Goal: Transaction & Acquisition: Subscribe to service/newsletter

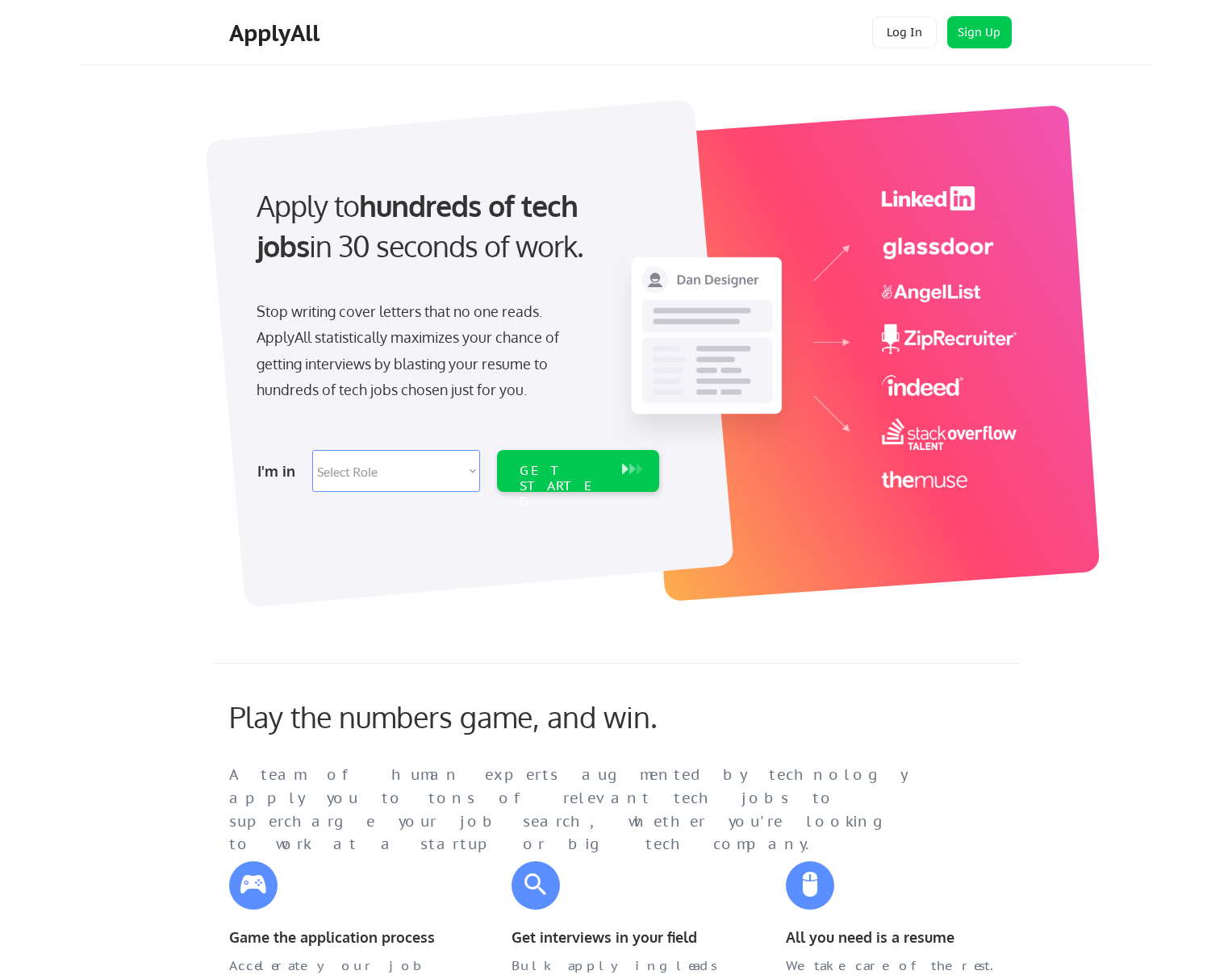
click at [383, 479] on select "Select Role Software Engineering Product Management Customer Success Sales UI/U…" at bounding box center [396, 471] width 168 height 42
select select ""engineering""
click at [426, 472] on select "Select Role Software Engineering Product Management Customer Success Sales UI/U…" at bounding box center [396, 471] width 168 height 42
click at [542, 474] on div "GET STARTED" at bounding box center [562, 486] width 86 height 47
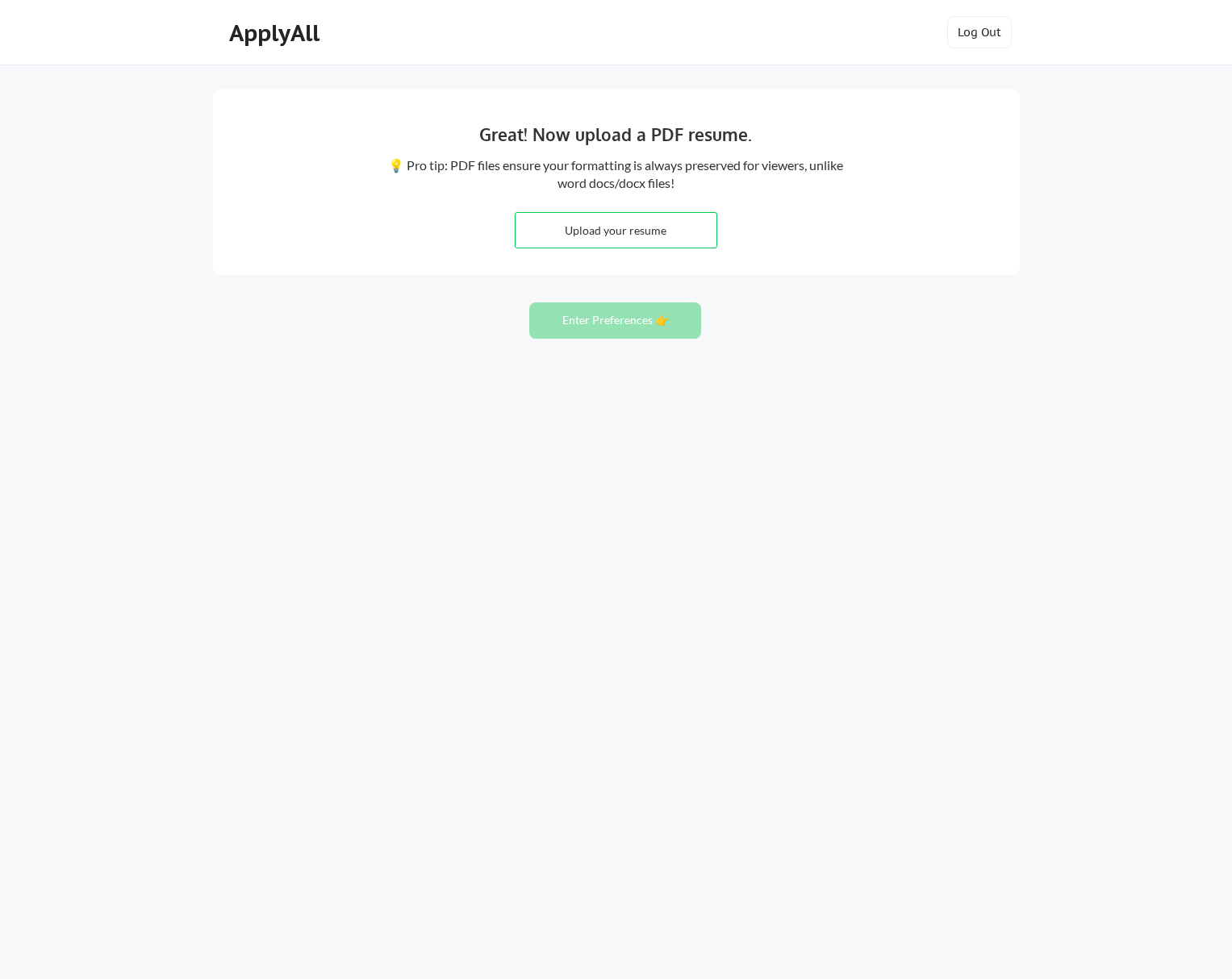
click at [631, 224] on input "file" at bounding box center [616, 230] width 201 height 35
type input "C:\fakepath\armen_nazari_resume.pdf"
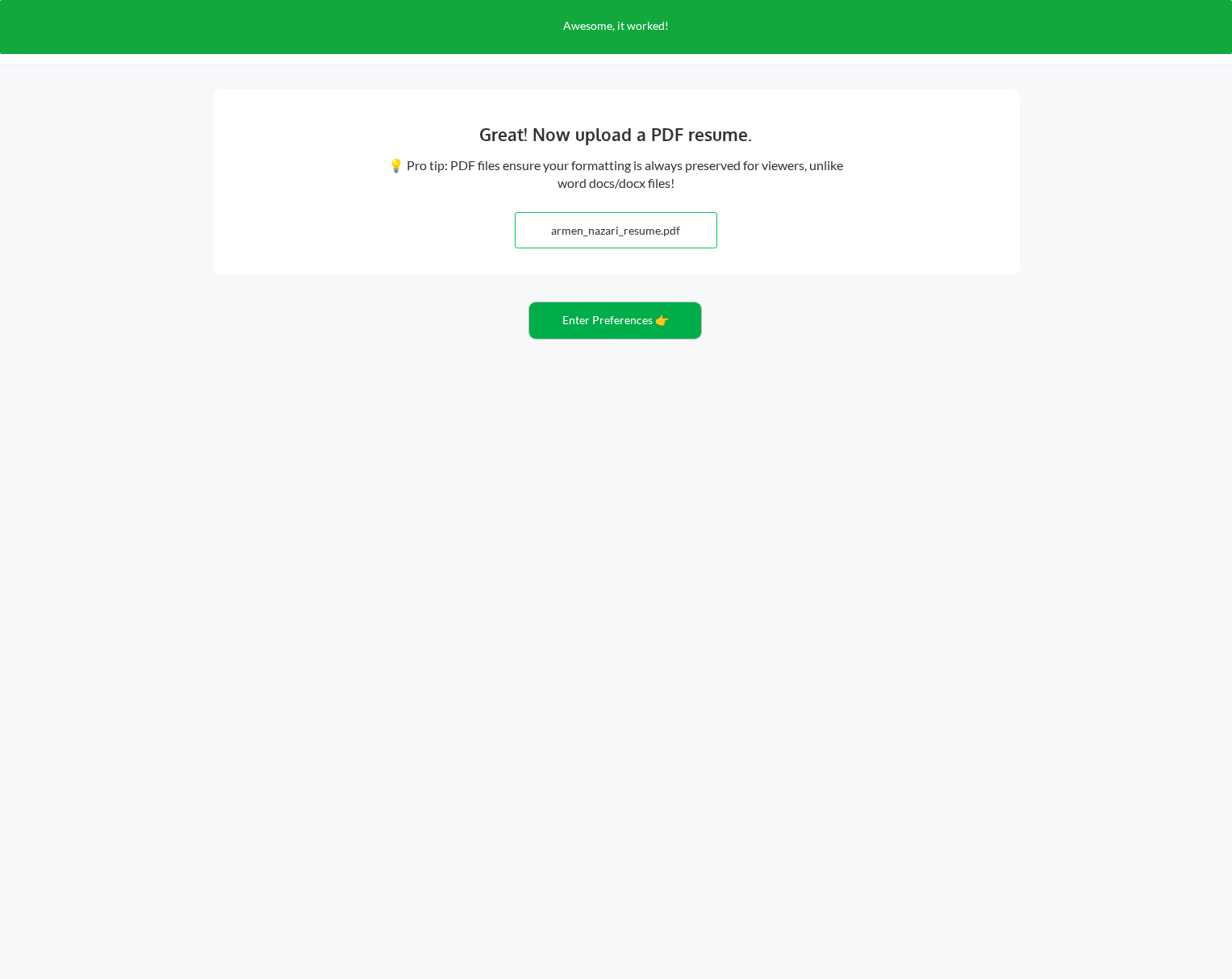
click at [628, 323] on button "Enter Preferences 👉" at bounding box center [615, 320] width 172 height 36
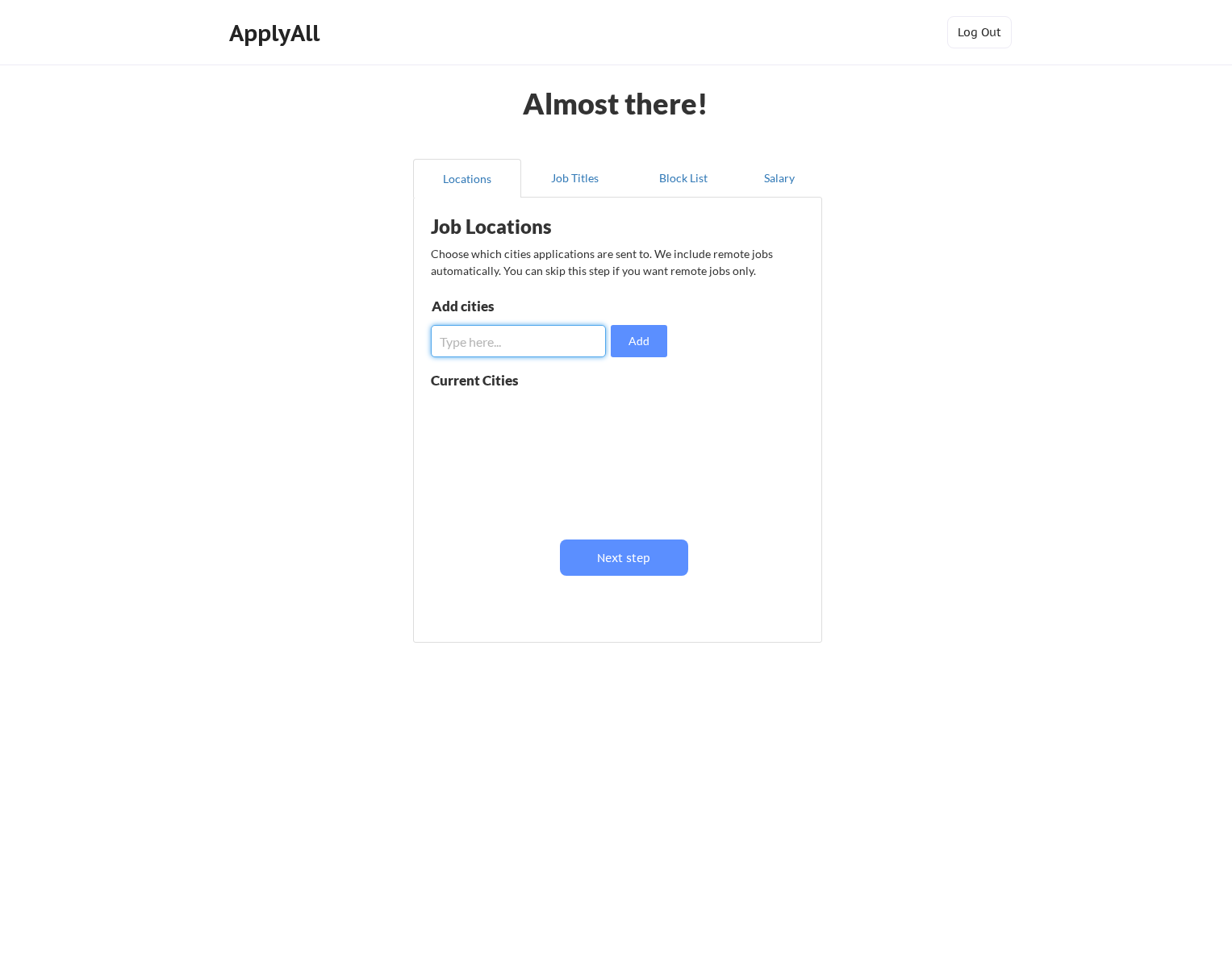
click at [515, 349] on input "input" at bounding box center [518, 341] width 175 height 33
type input "Los Angeles"
click at [639, 339] on button "Add" at bounding box center [639, 341] width 57 height 33
click at [512, 342] on input "input" at bounding box center [518, 341] width 175 height 33
type input "sfef"
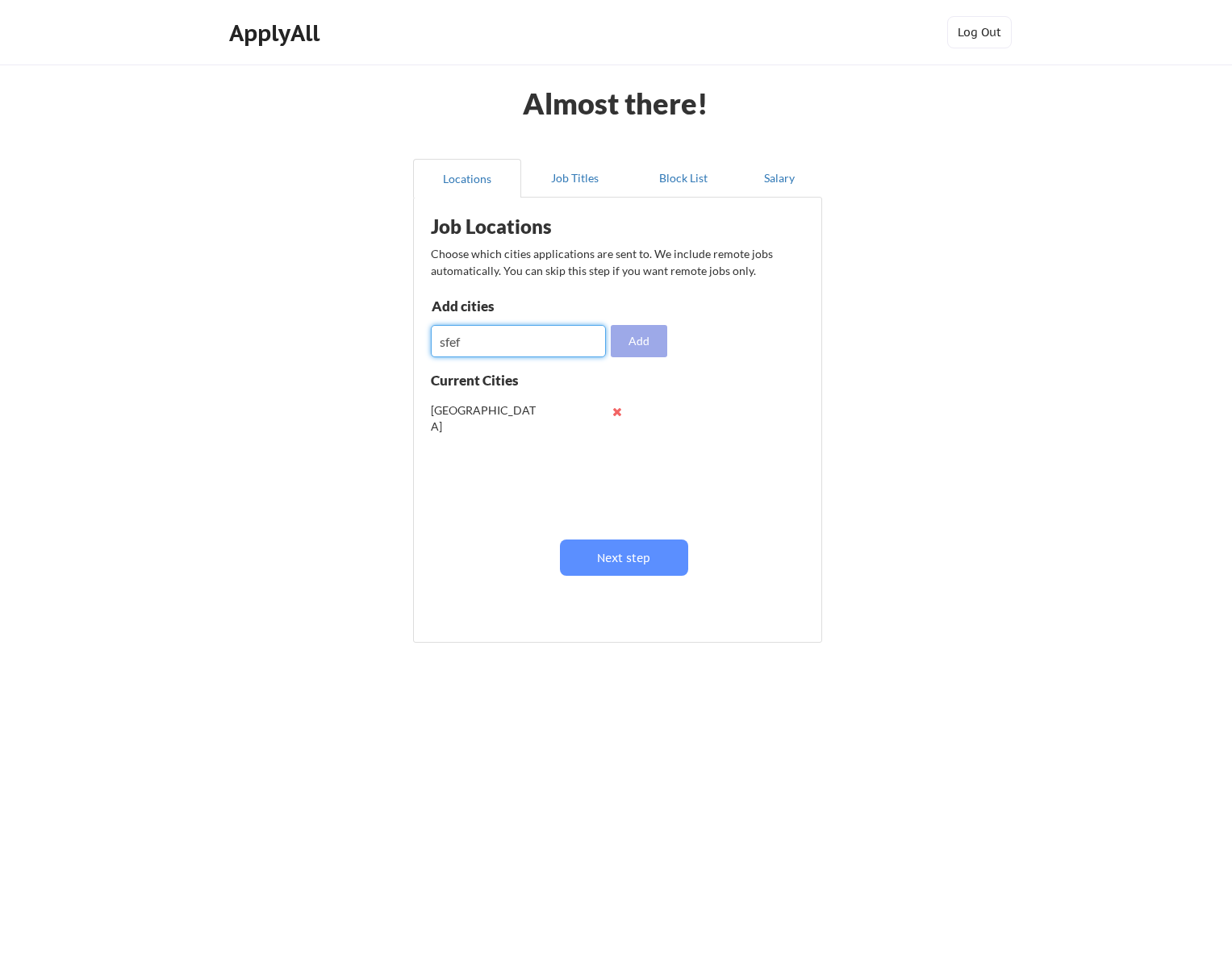
click at [646, 333] on button "Add" at bounding box center [639, 341] width 57 height 33
click at [613, 441] on button at bounding box center [617, 444] width 12 height 12
click at [616, 407] on button at bounding box center [617, 412] width 12 height 12
click at [549, 342] on input "input" at bounding box center [518, 341] width 175 height 33
type input "Los Angeles"
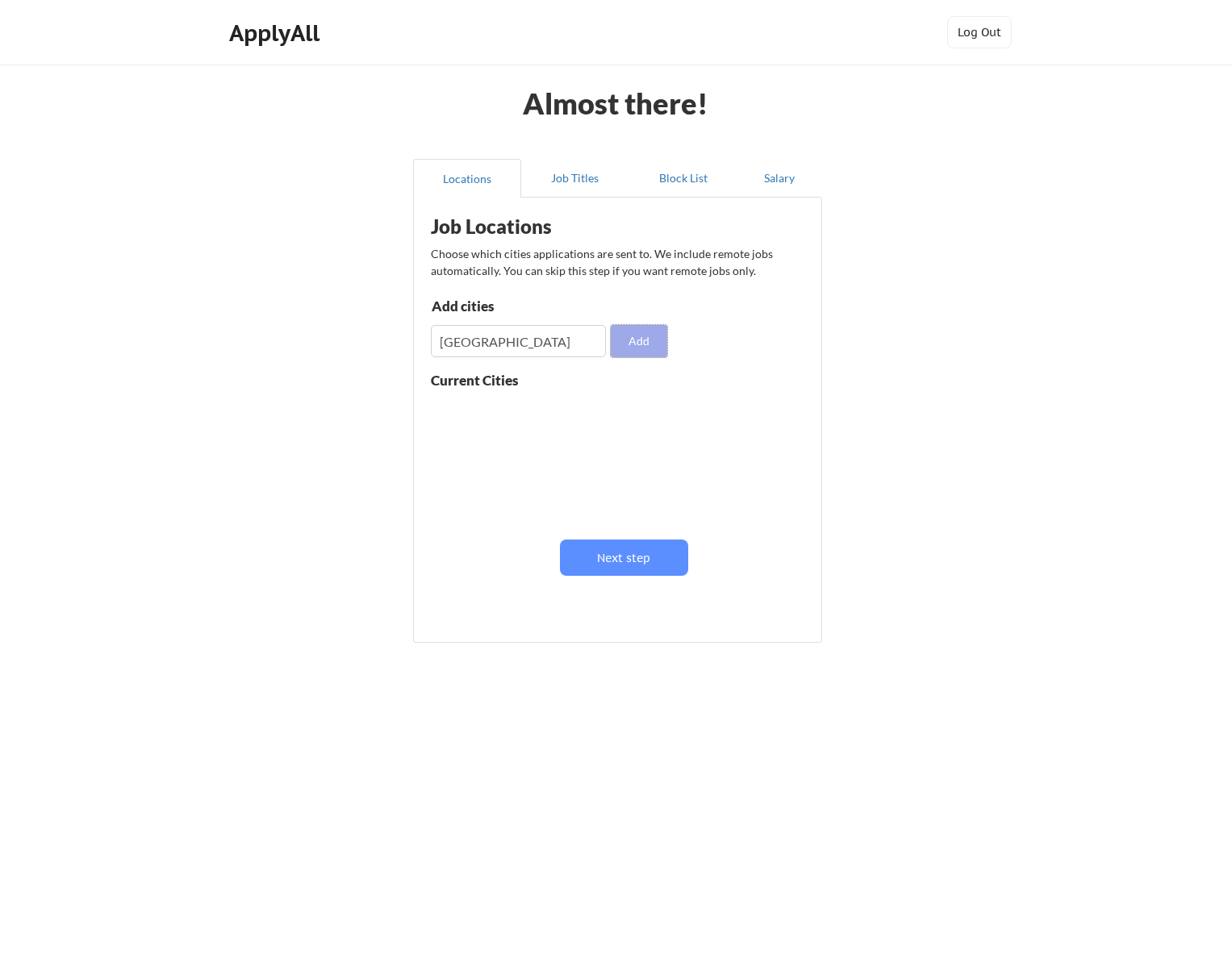
click at [649, 347] on button "Add" at bounding box center [639, 341] width 57 height 33
click at [573, 187] on button "Job Titles" at bounding box center [575, 178] width 108 height 39
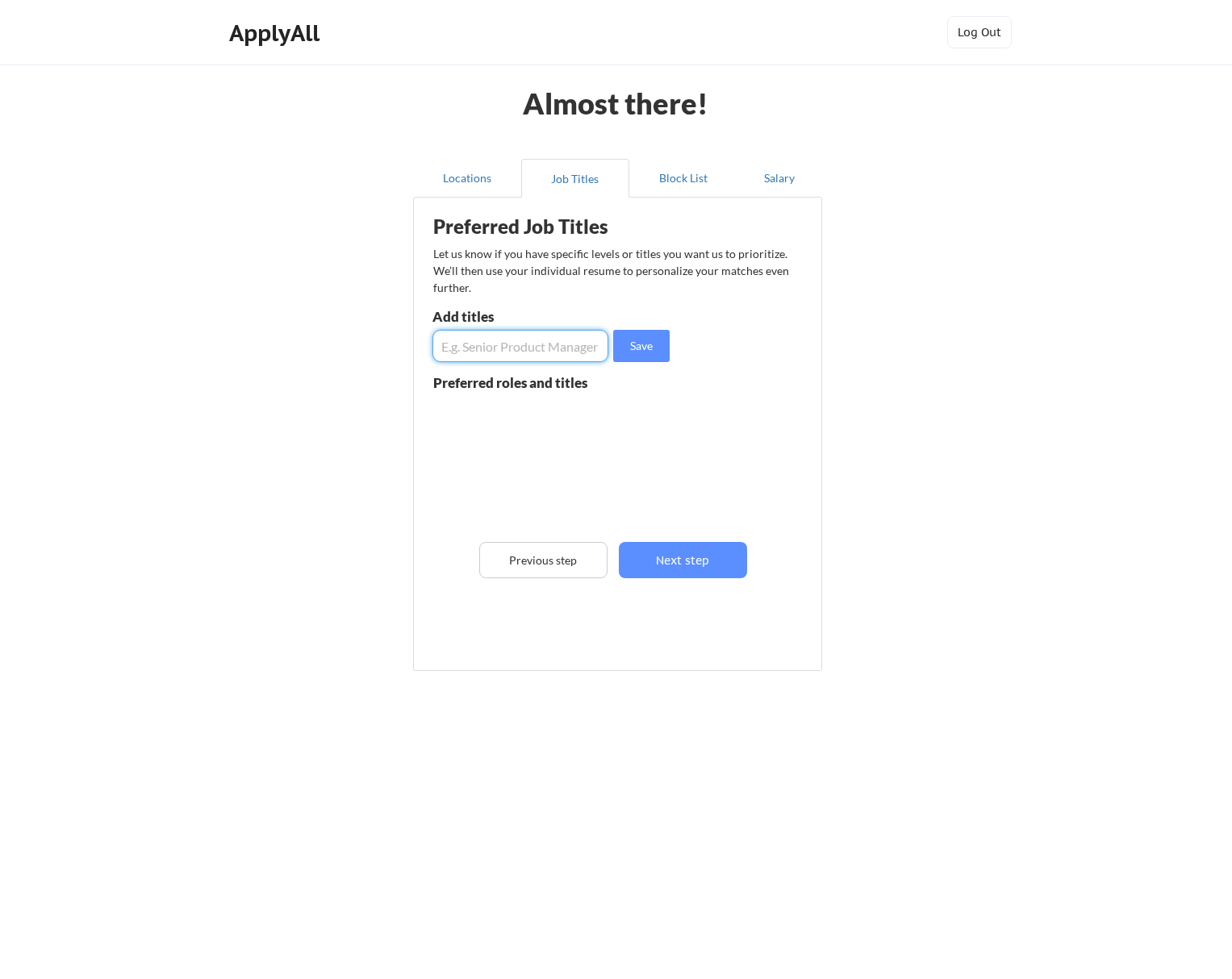
click at [500, 356] on input "input" at bounding box center [520, 346] width 176 height 33
type input "QA Engineer"
click at [625, 350] on button "Save" at bounding box center [641, 346] width 57 height 33
click at [566, 347] on input "input" at bounding box center [520, 346] width 176 height 33
type input "Senior QA Engineer"
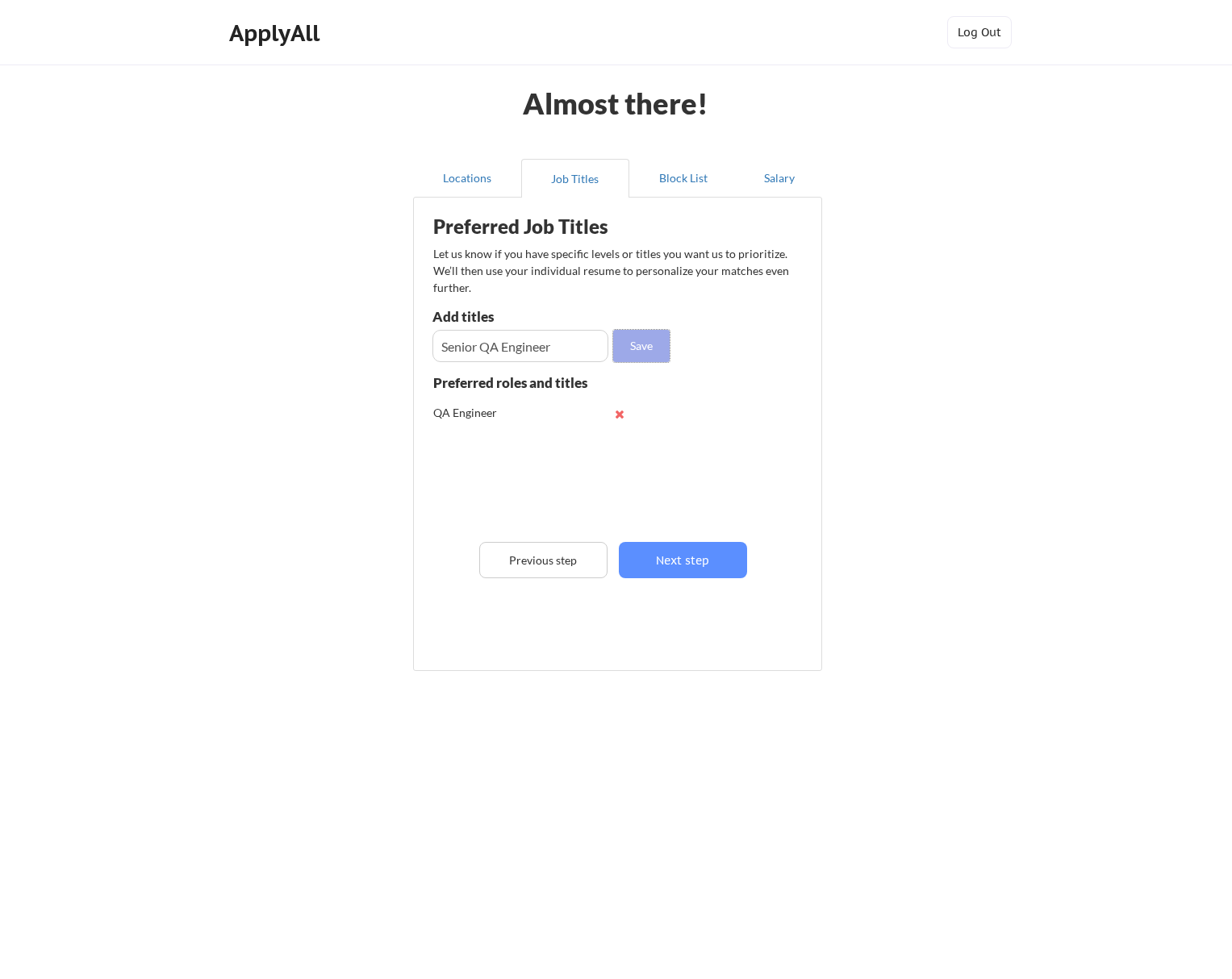
click at [647, 342] on button "Save" at bounding box center [641, 346] width 57 height 33
click at [485, 347] on input "input" at bounding box center [520, 346] width 176 height 33
type input "QA Engineer Lead"
click at [650, 344] on button "Save" at bounding box center [641, 346] width 57 height 33
click at [541, 351] on input "input" at bounding box center [520, 346] width 176 height 33
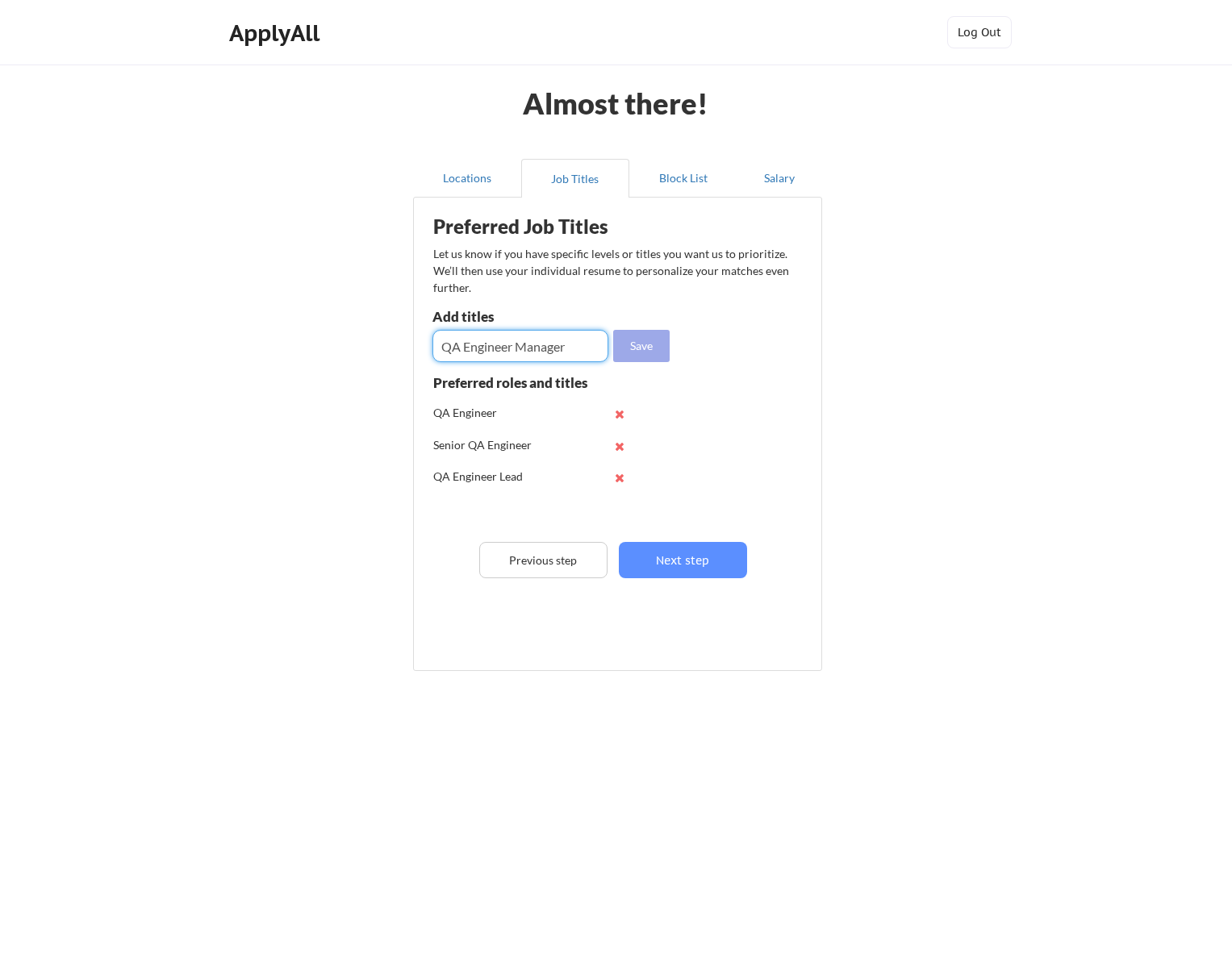
type input "QA Engineer Manager"
click at [649, 335] on button "Save" at bounding box center [641, 346] width 57 height 33
click at [537, 349] on input "input" at bounding box center [520, 346] width 176 height 33
type input "QA Analyst"
click at [638, 348] on button "Save" at bounding box center [641, 346] width 57 height 33
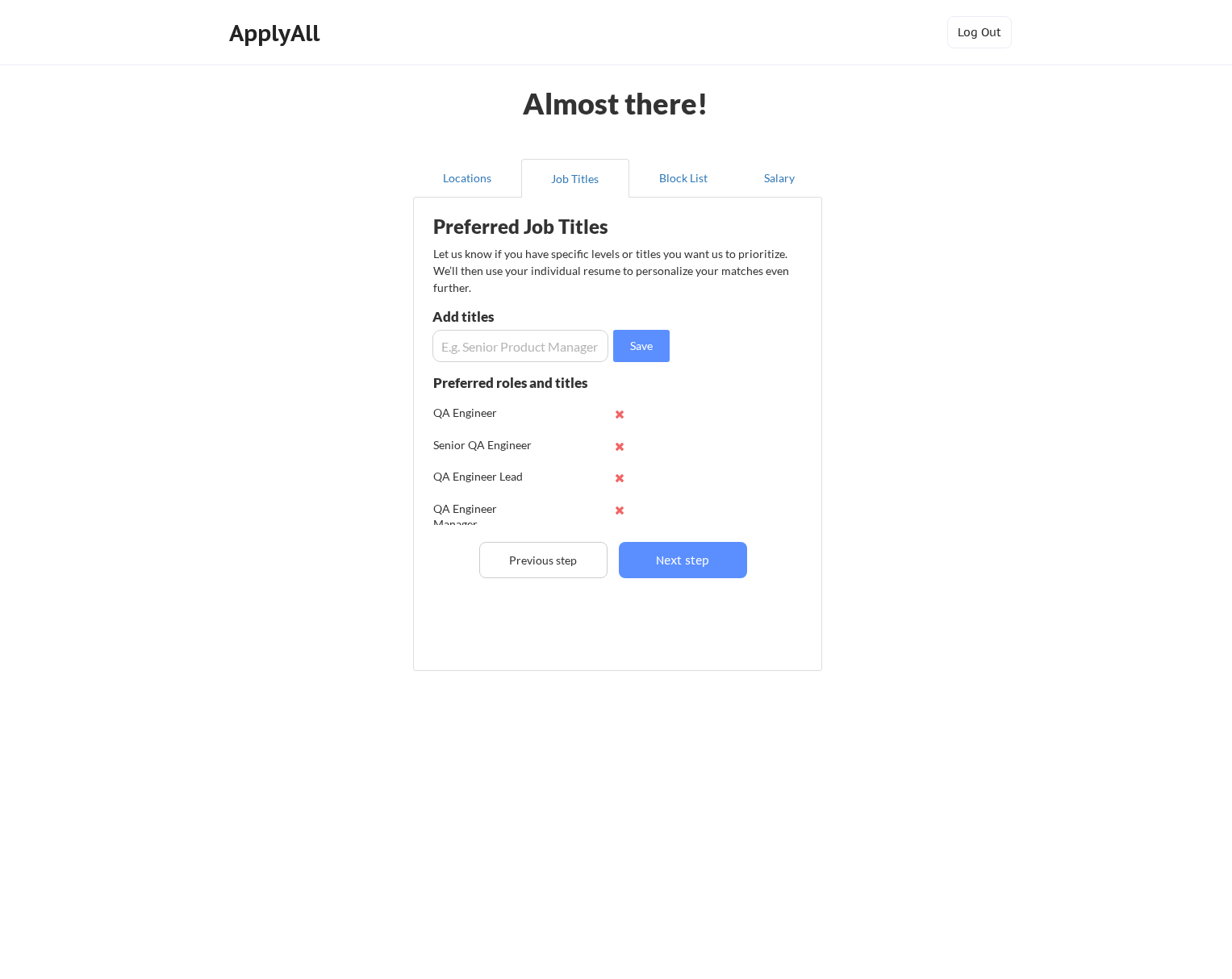
click at [485, 344] on input "input" at bounding box center [520, 346] width 176 height 33
type input "Senior QA Analyst"
click at [655, 354] on button "Save" at bounding box center [641, 346] width 57 height 33
click at [520, 355] on input "input" at bounding box center [520, 346] width 176 height 33
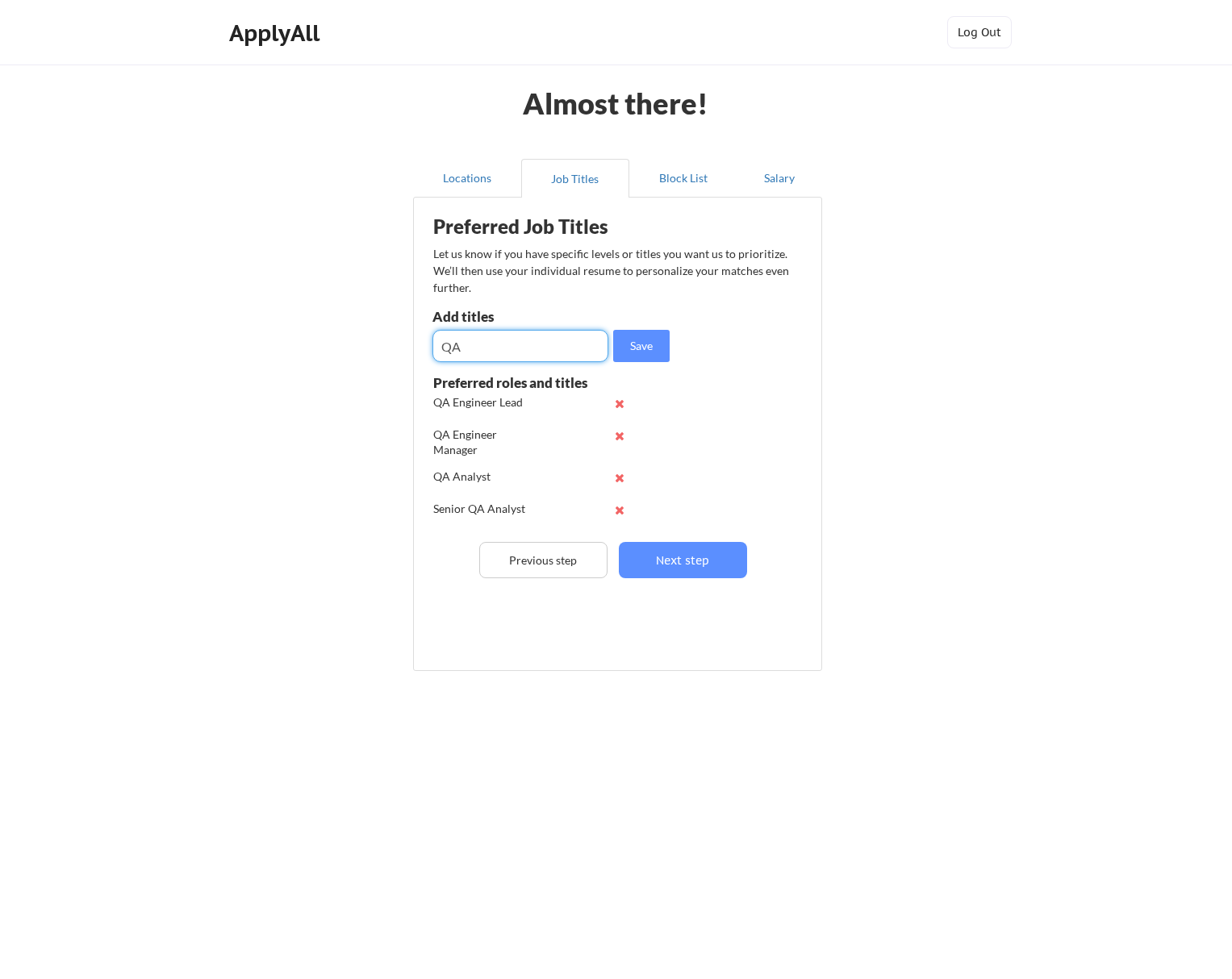
type input "Q"
type input "Quality Assurance"
click at [627, 346] on button "Save" at bounding box center [641, 346] width 57 height 33
click at [544, 352] on input "input" at bounding box center [520, 346] width 176 height 33
type input "Quality Assurance Engineer"
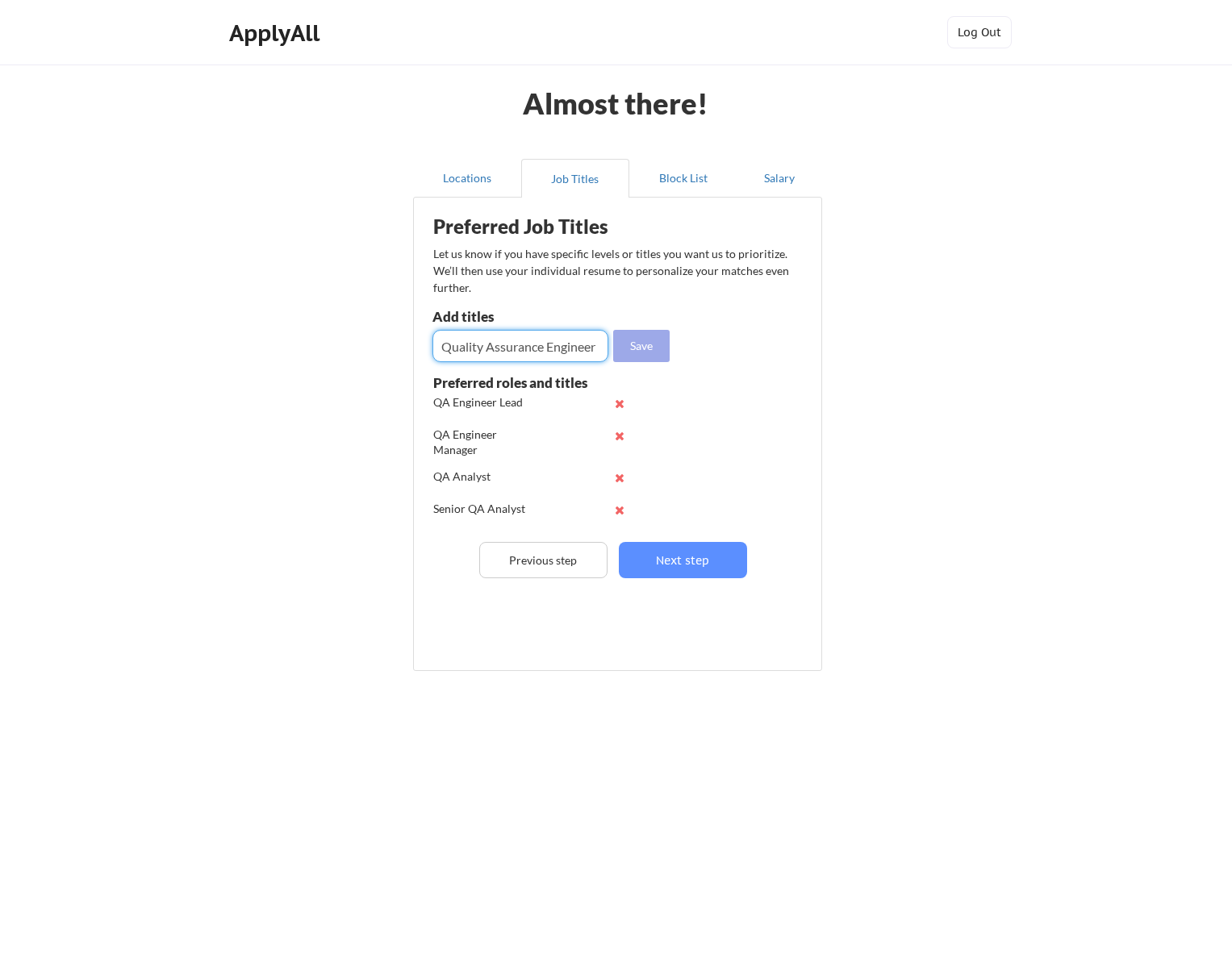
click at [655, 344] on button "Save" at bounding box center [641, 346] width 57 height 33
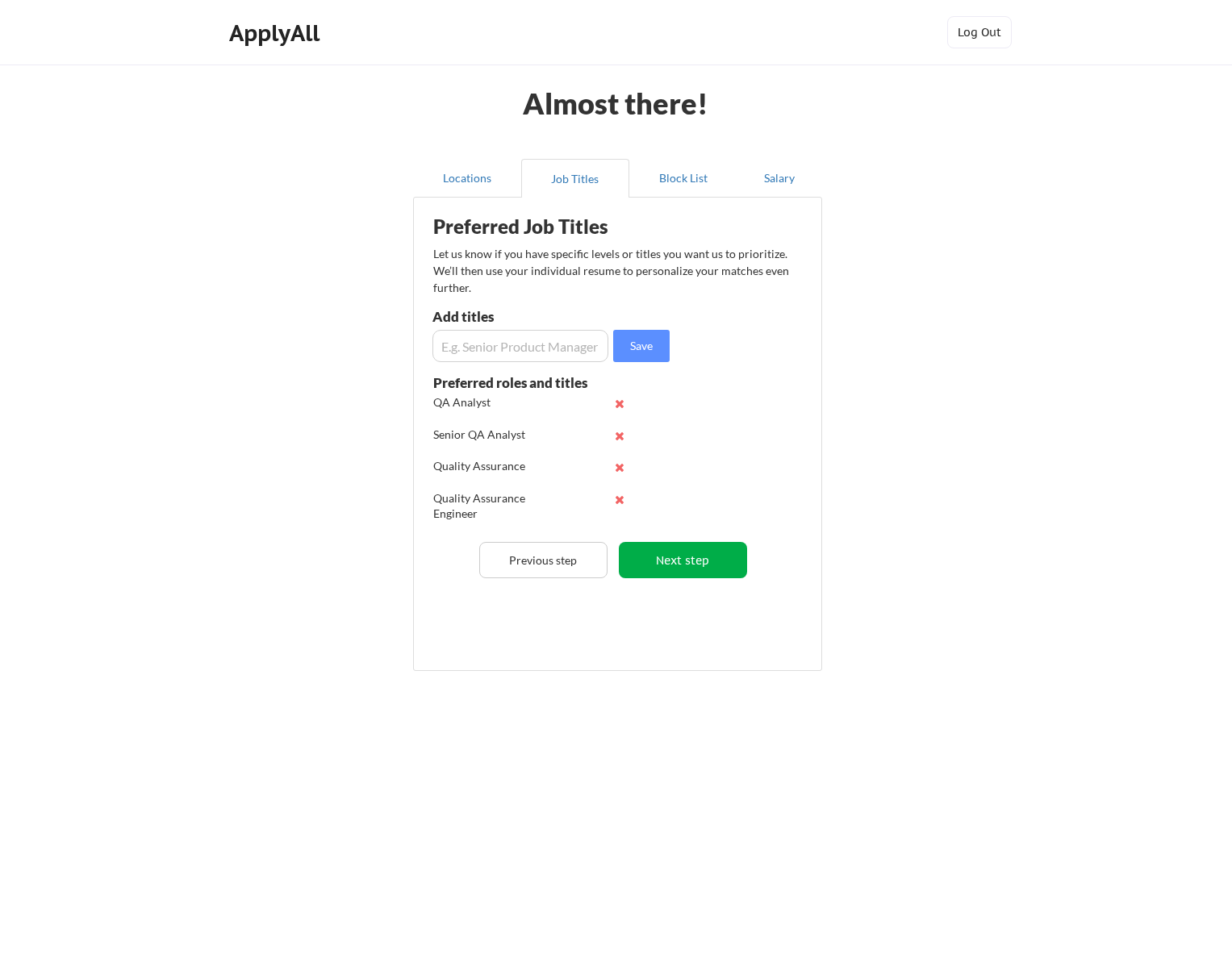
click at [697, 560] on button "Next step" at bounding box center [683, 560] width 128 height 36
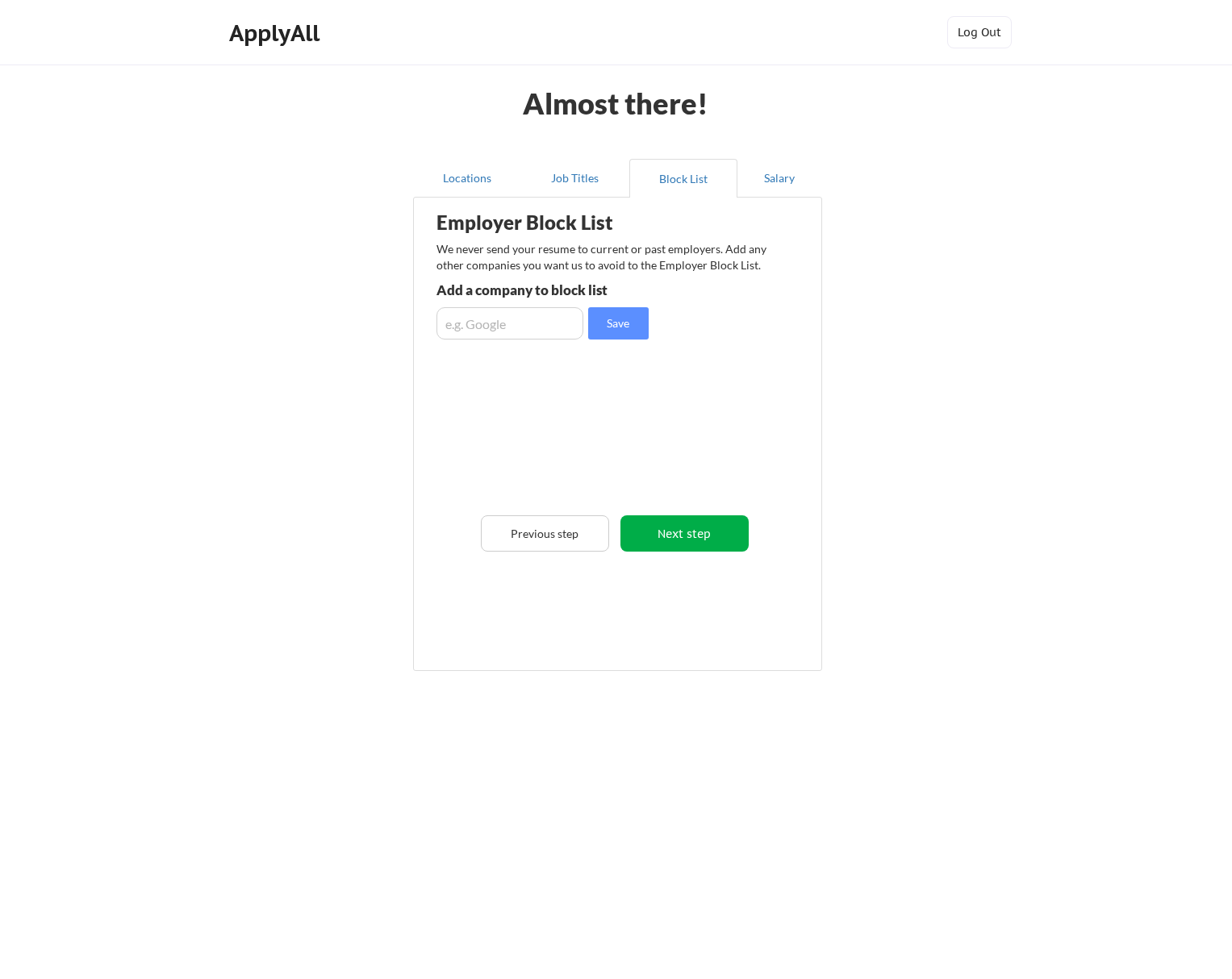
click at [686, 532] on button "Next step" at bounding box center [685, 533] width 128 height 36
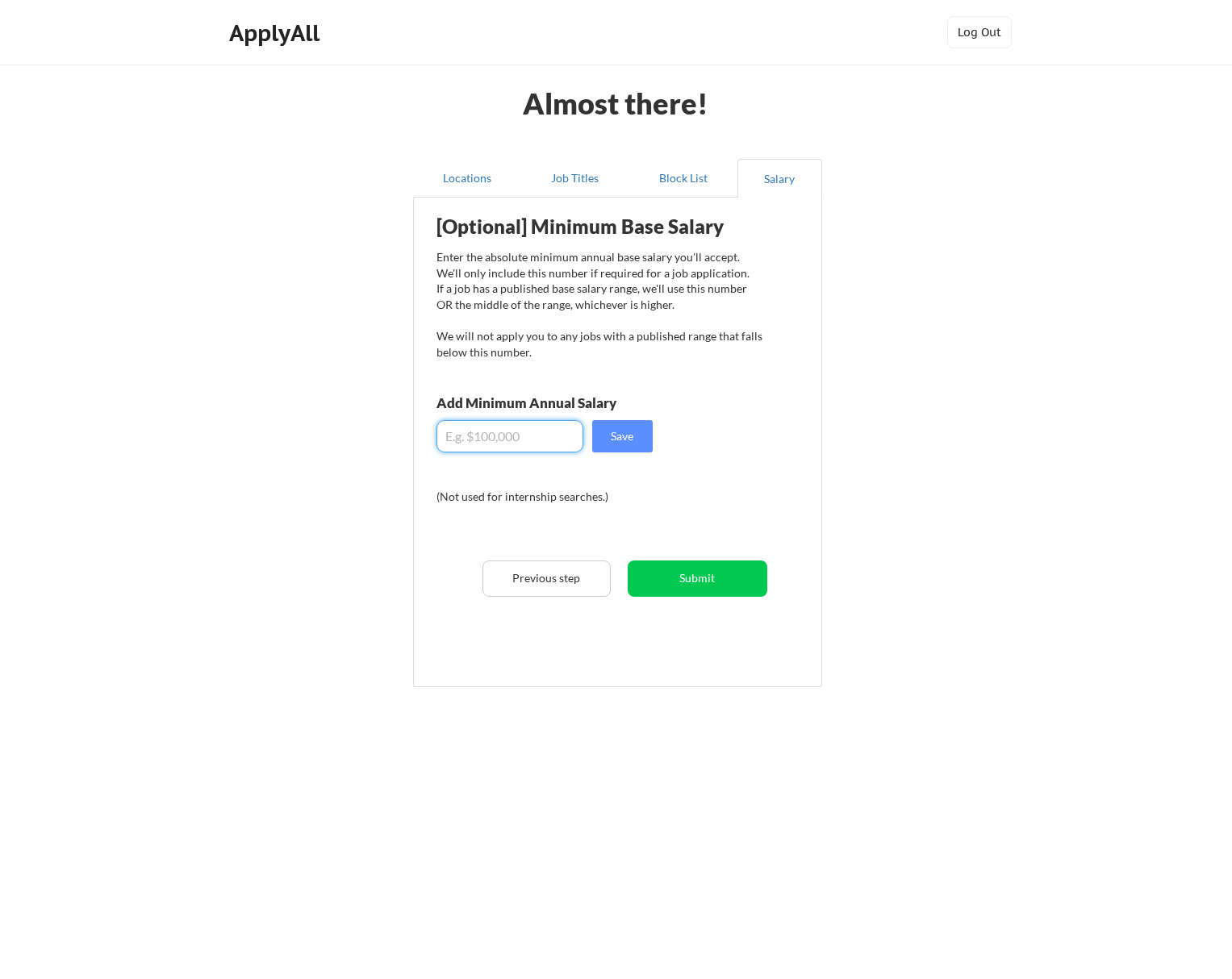
click at [539, 438] on input "input" at bounding box center [510, 436] width 147 height 33
type input "$1"
click at [502, 434] on input "input" at bounding box center [510, 436] width 147 height 33
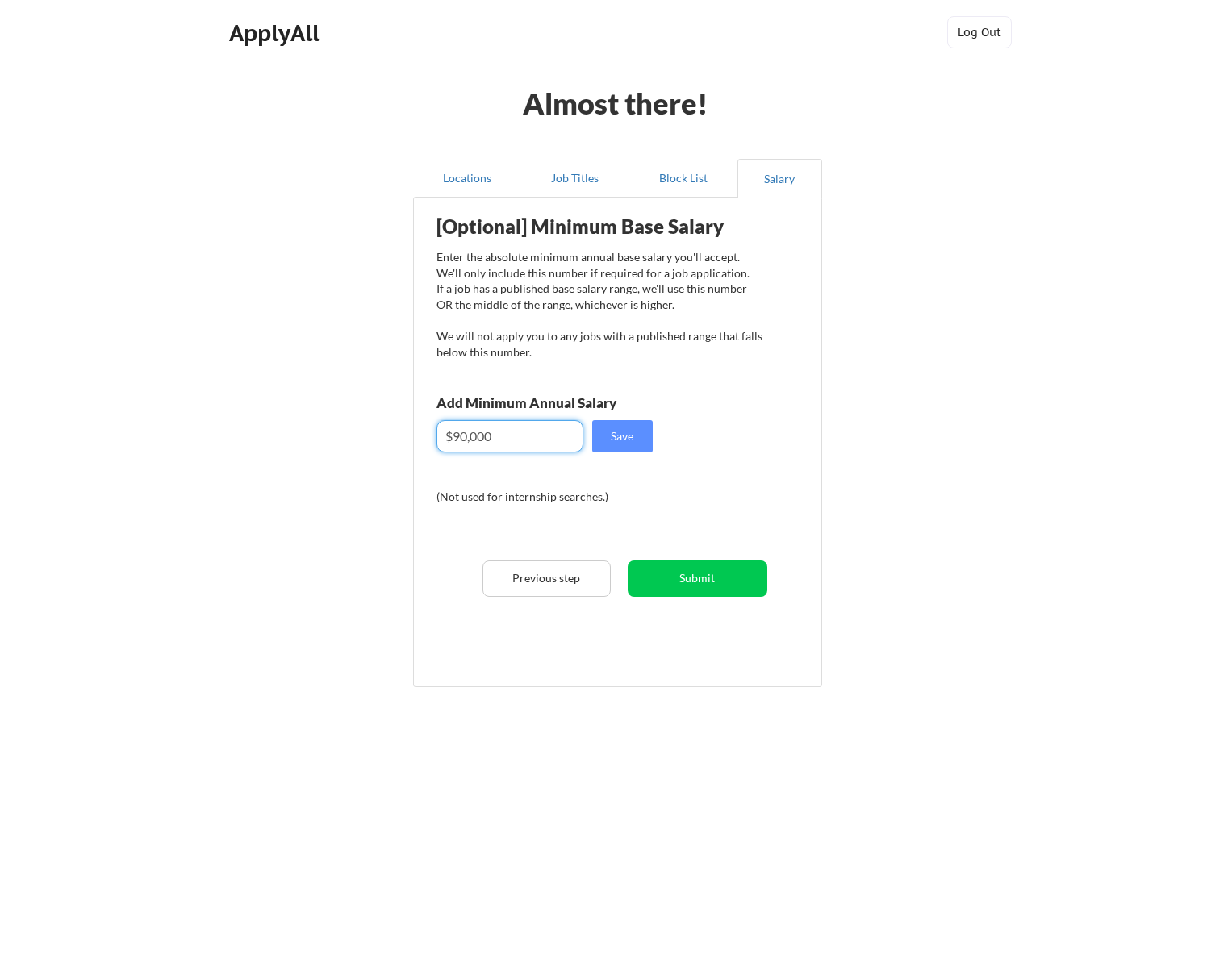
click at [502, 434] on input "input" at bounding box center [510, 436] width 147 height 33
type input "$100,000"
click at [633, 432] on button "Save" at bounding box center [622, 436] width 61 height 33
click at [702, 574] on button "Submit" at bounding box center [697, 578] width 140 height 36
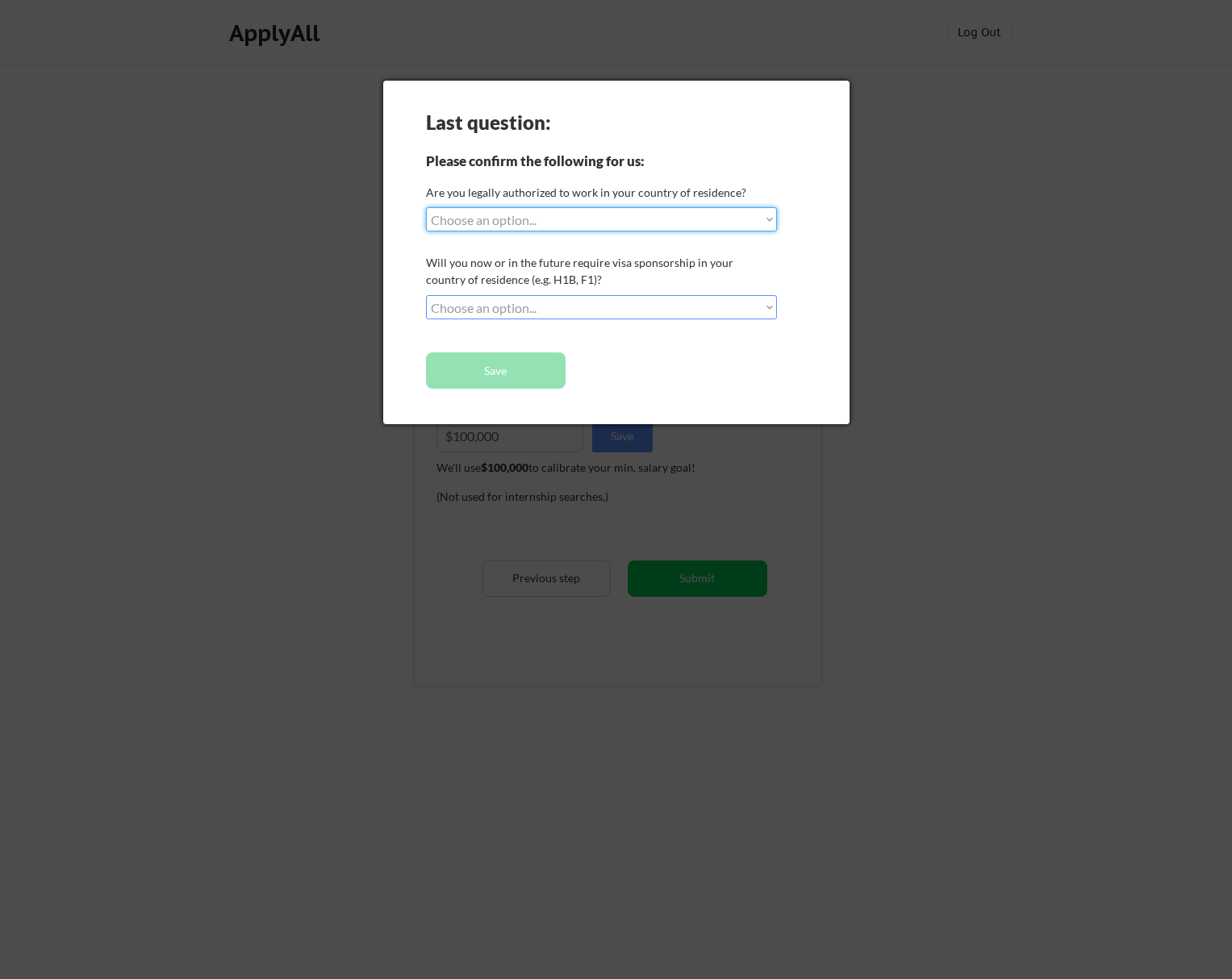
click at [496, 219] on select "Choose an option... Yes, I am a US Citizen Yes, I am a Canadian Citizen Yes, I …" at bounding box center [602, 219] width 351 height 24
select select ""yes__i_am_a_us_citizen""
click at [470, 305] on select "Choose an option... No, I will not need sponsorship Yes, I will need sponsorship" at bounding box center [602, 307] width 351 height 24
select select ""no__i_will_not_need_sponsorship""
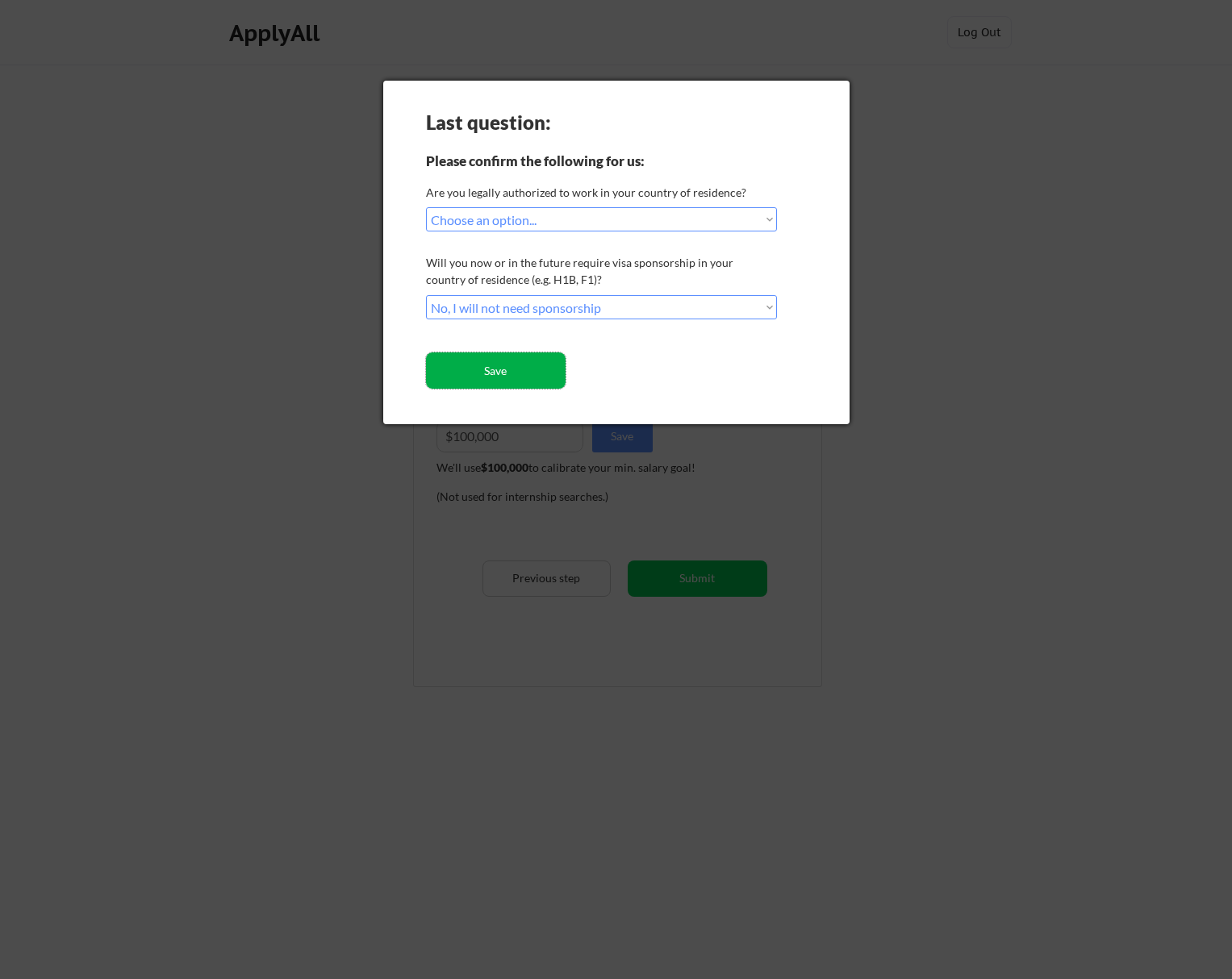
click at [473, 365] on button "Save" at bounding box center [496, 371] width 140 height 36
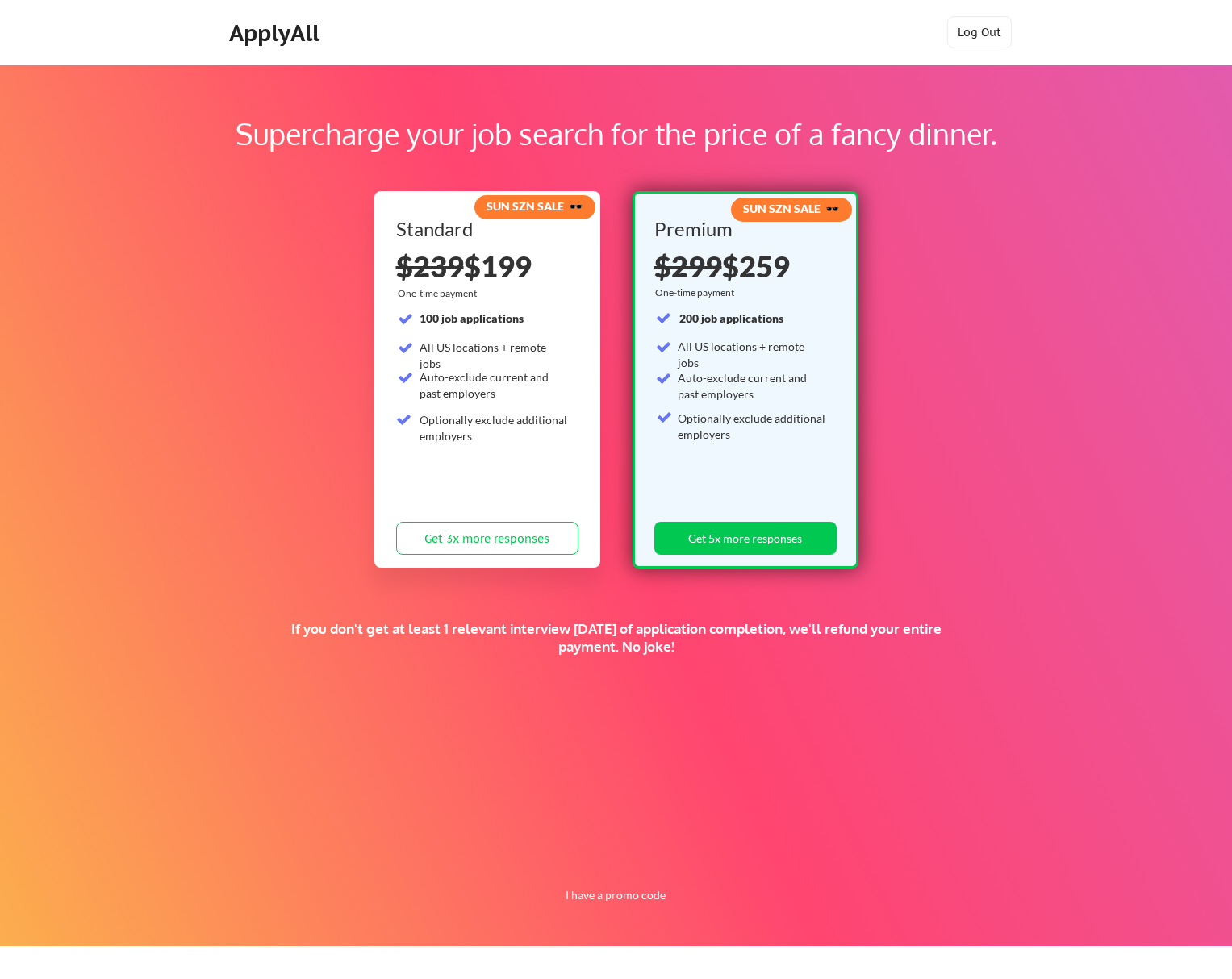
click at [552, 610] on div "Supercharge your job search for the price of a fancy dinner. SUN SZN SALE 🕶️ St…" at bounding box center [616, 505] width 1232 height 881
click at [525, 537] on button "Get 3x more responses" at bounding box center [487, 538] width 182 height 33
click at [633, 897] on button "I have a promo code" at bounding box center [615, 895] width 119 height 20
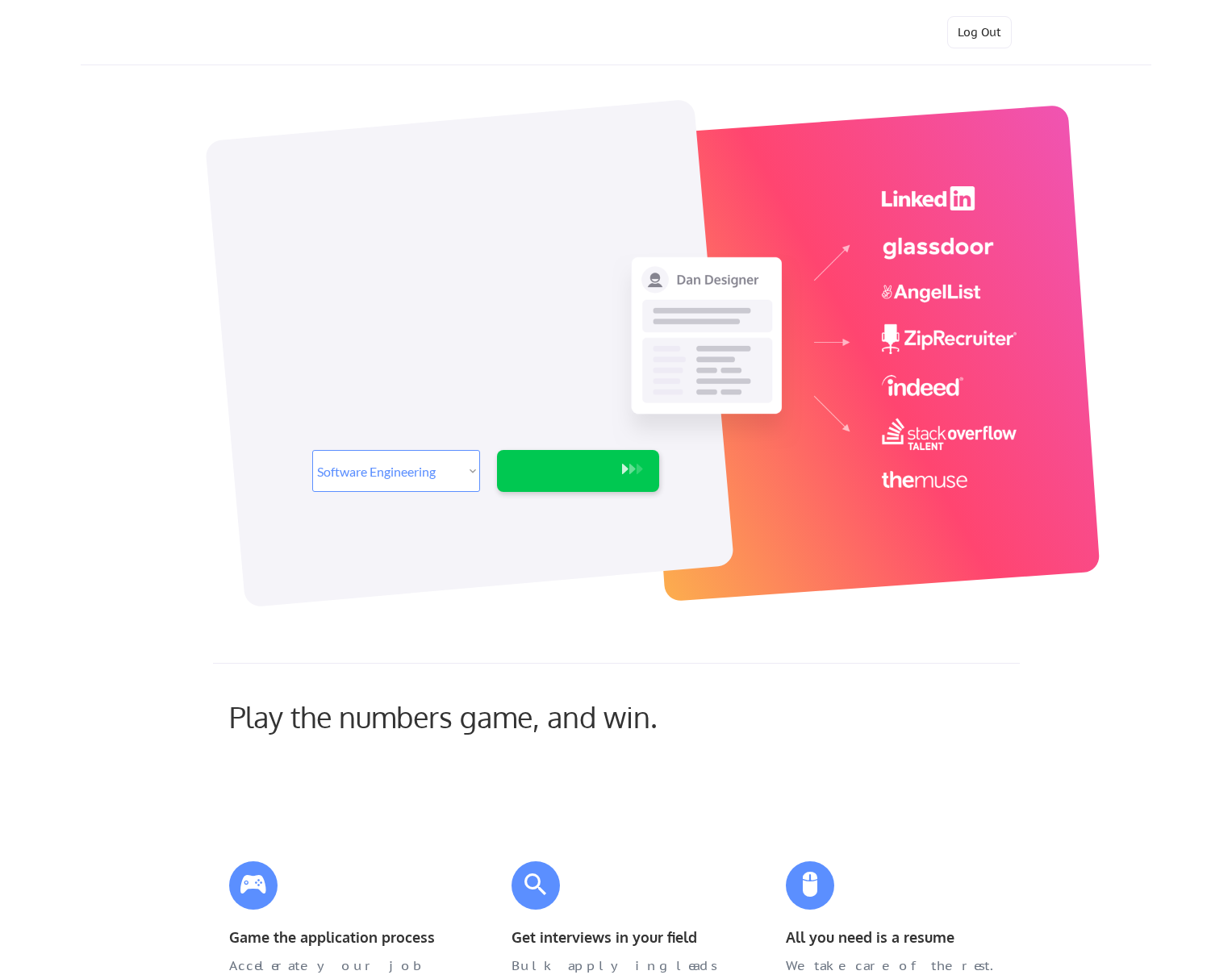
select select ""engineering""
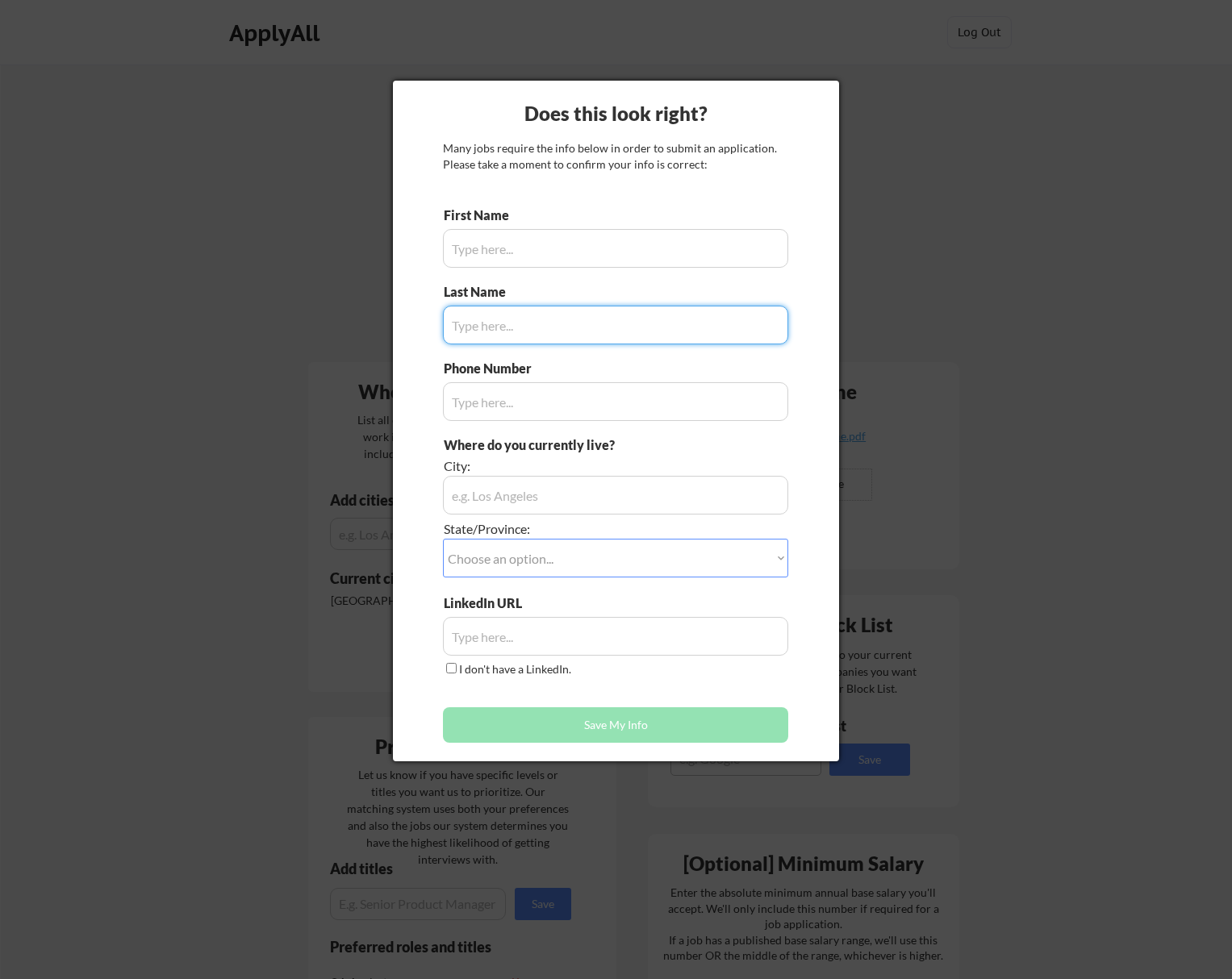
click at [898, 207] on div at bounding box center [616, 490] width 1232 height 979
click at [338, 371] on div at bounding box center [616, 490] width 1232 height 979
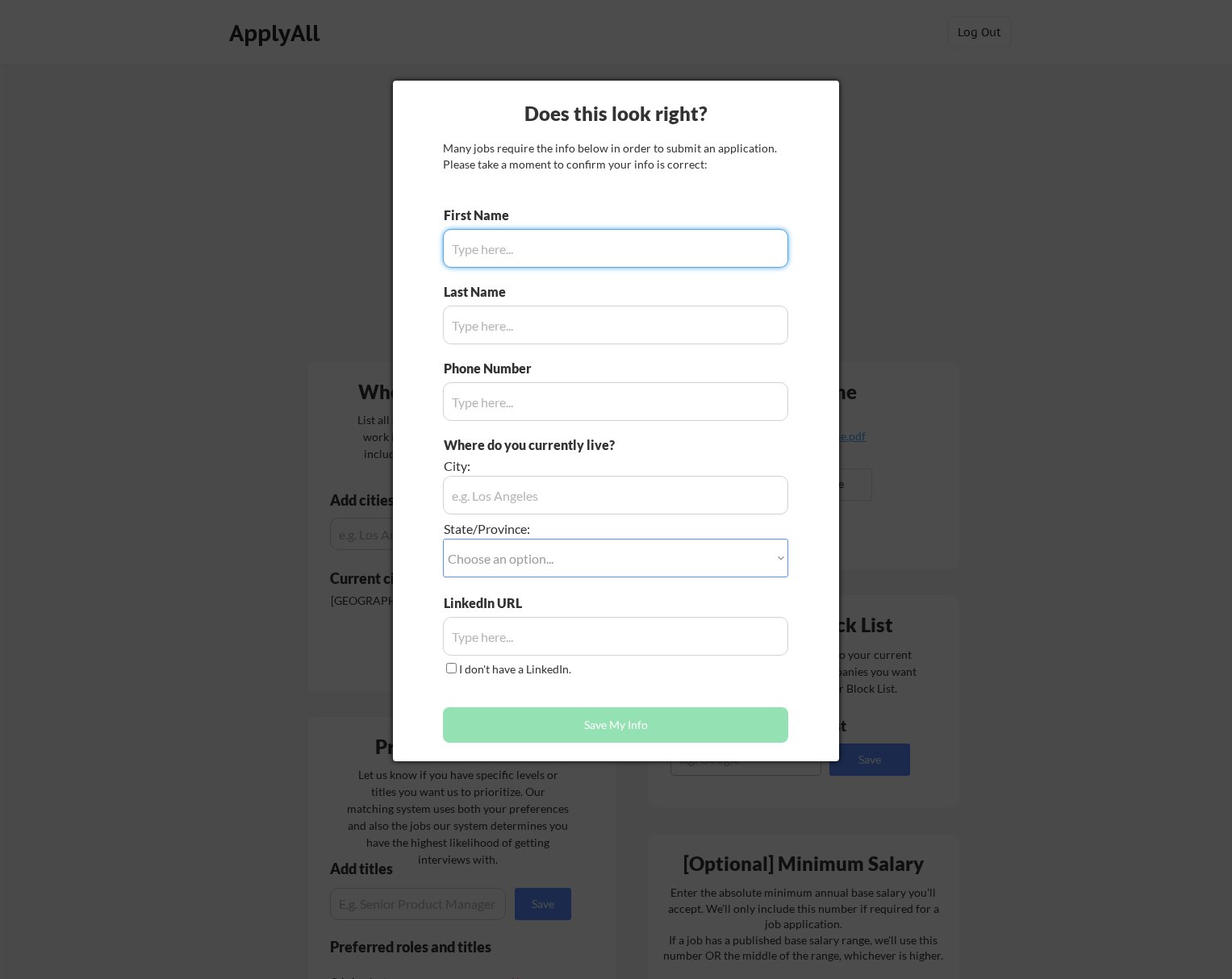
click at [559, 252] on input "input" at bounding box center [615, 248] width 345 height 39
type input "[PERSON_NAME]"
click at [507, 317] on input "input" at bounding box center [615, 324] width 345 height 39
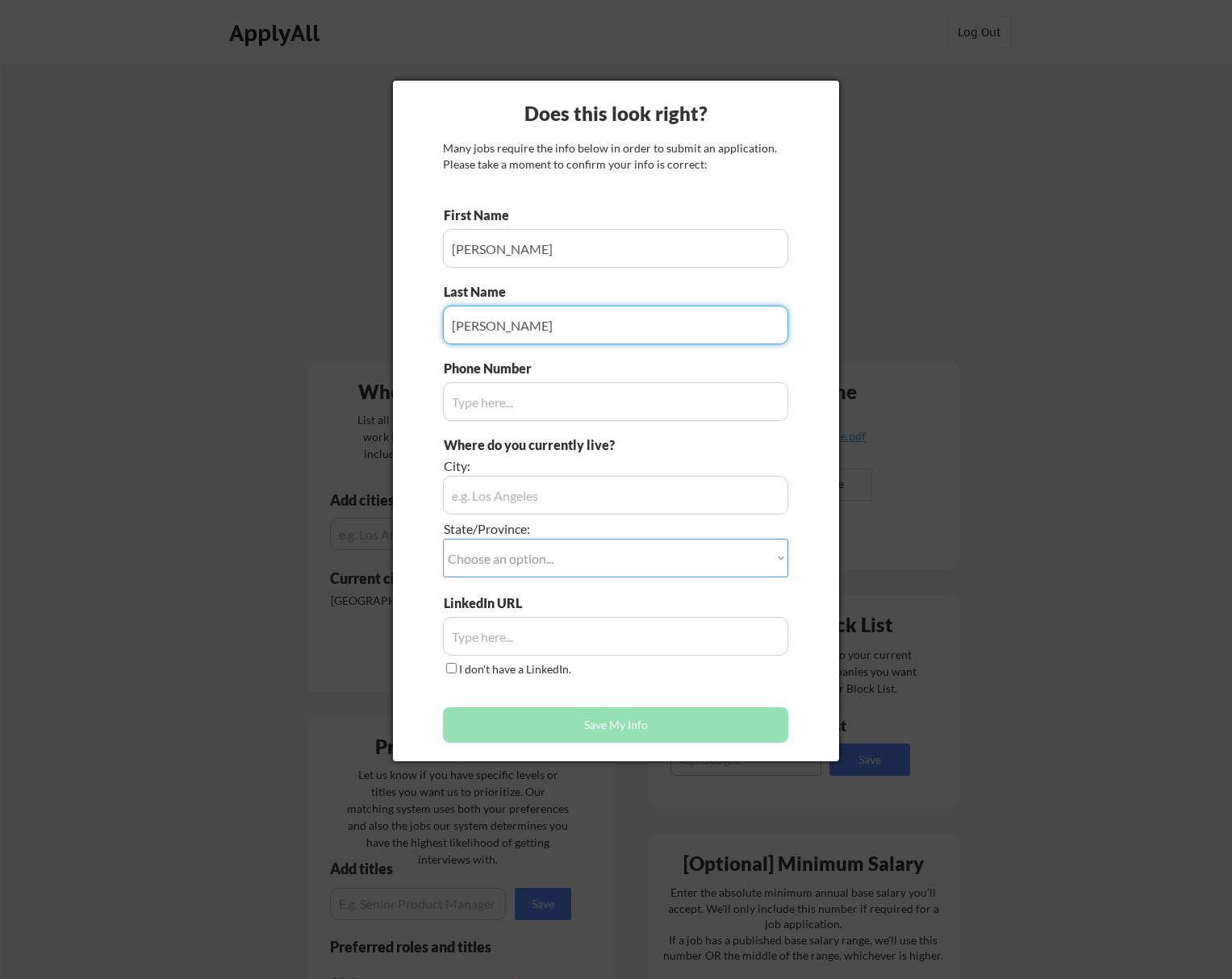
type input "[PERSON_NAME]"
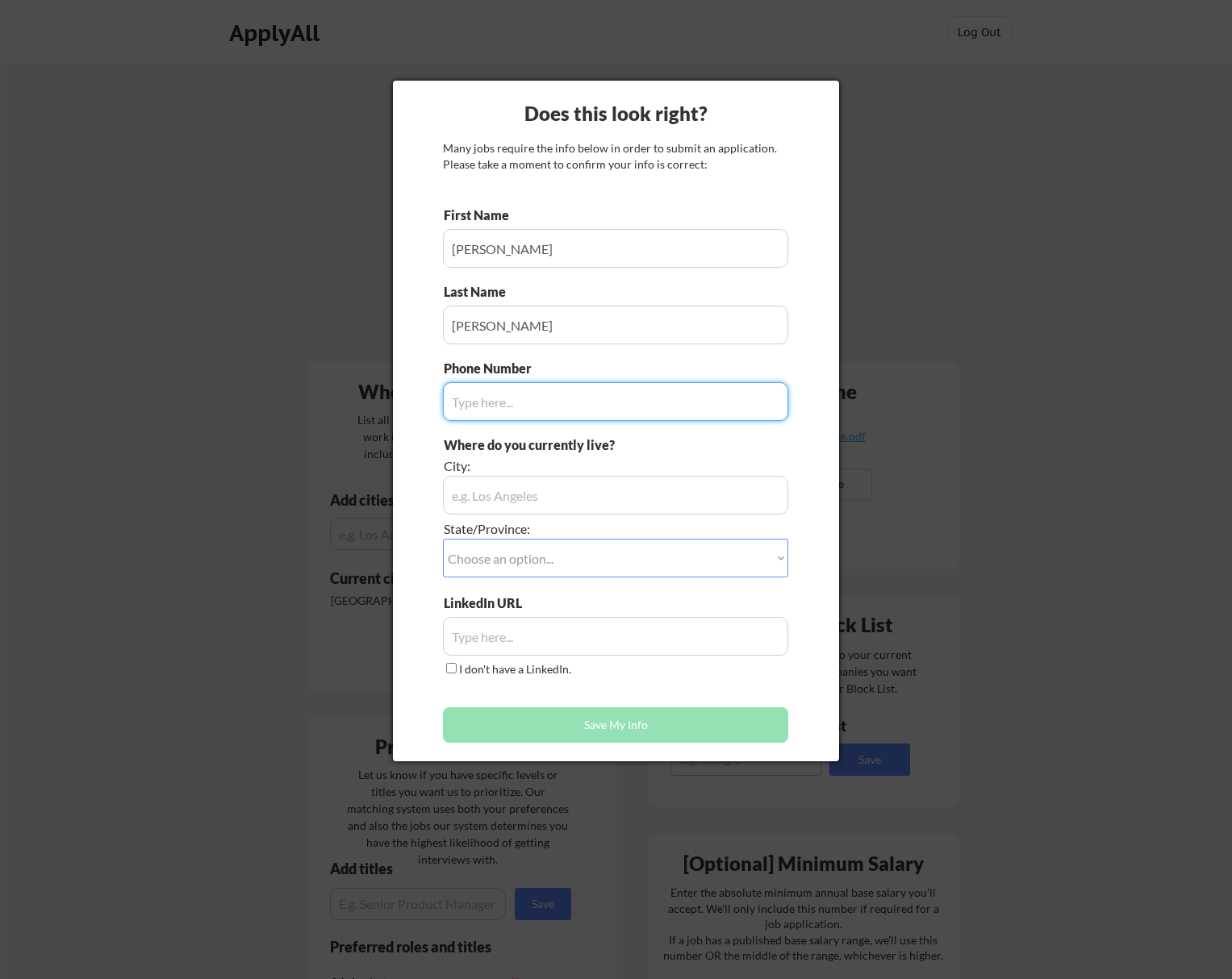
click at [502, 414] on input "input" at bounding box center [615, 401] width 345 height 39
type input "8187318525"
click at [521, 502] on input "input" at bounding box center [615, 495] width 345 height 39
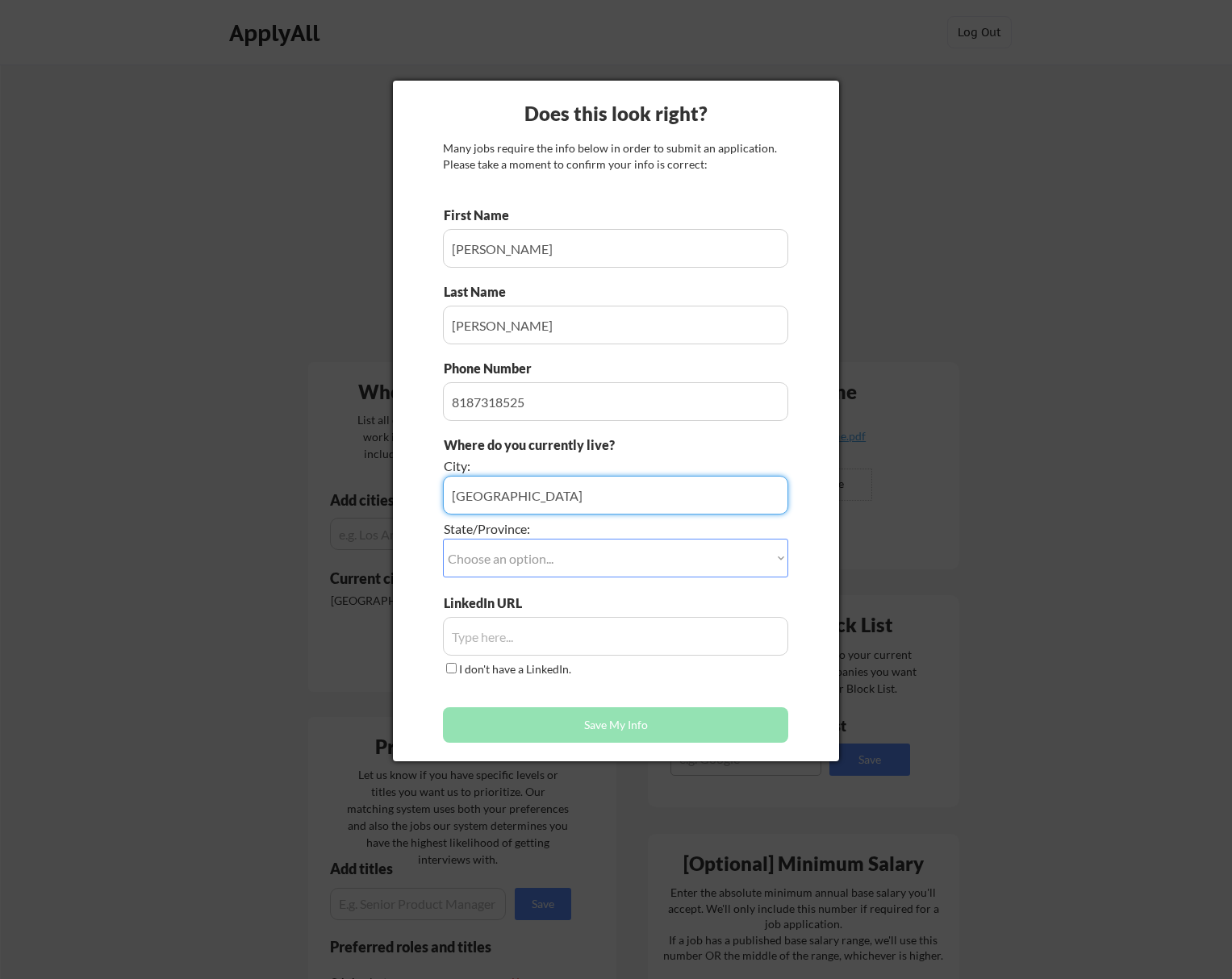
type input "North Hollywood"
click at [511, 562] on select "Choose an option... Other/Not Applicable Alabama Alaska Alberta Arizona Arkansa…" at bounding box center [615, 557] width 345 height 39
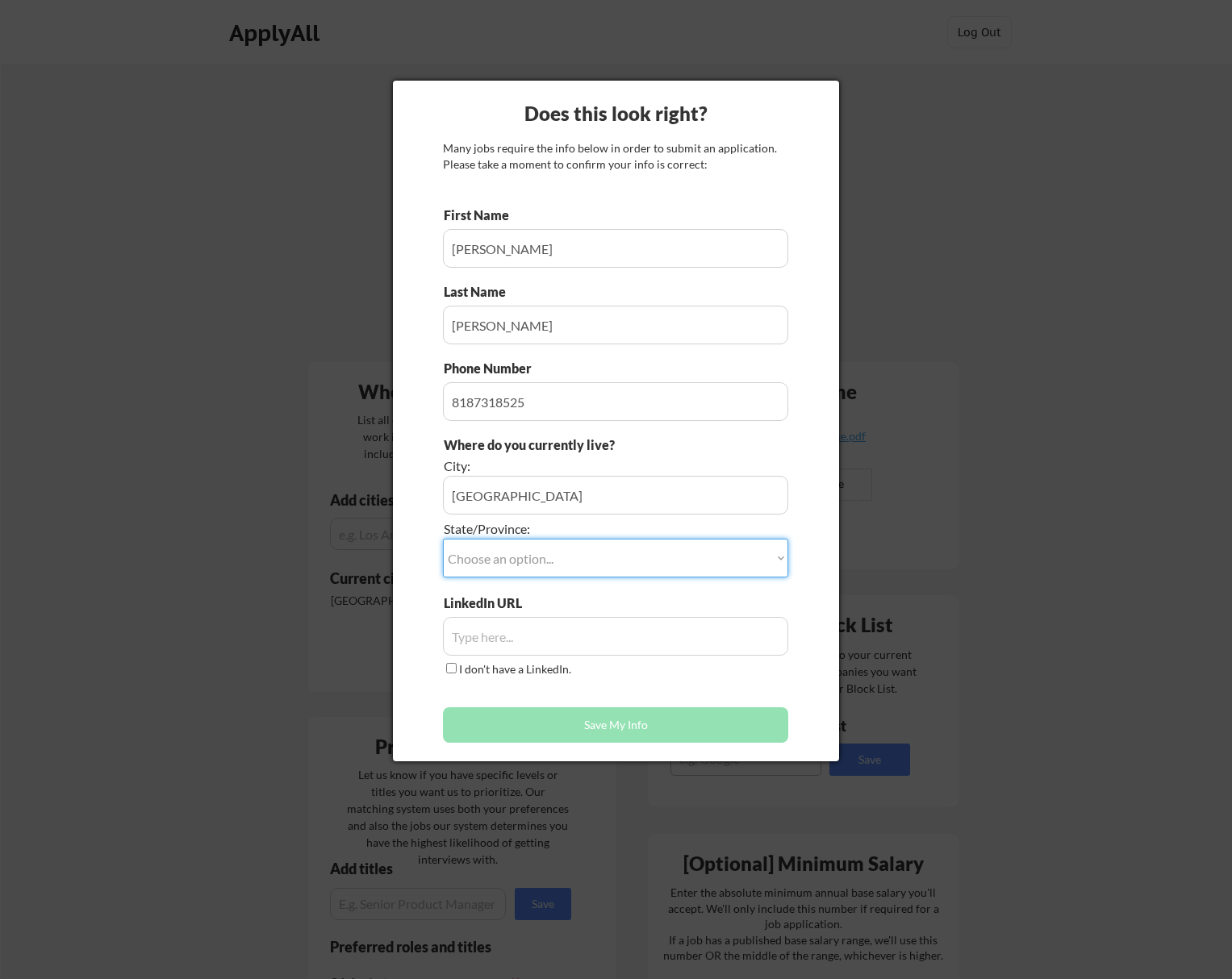
select select ""California""
click at [518, 634] on input "input" at bounding box center [615, 636] width 345 height 39
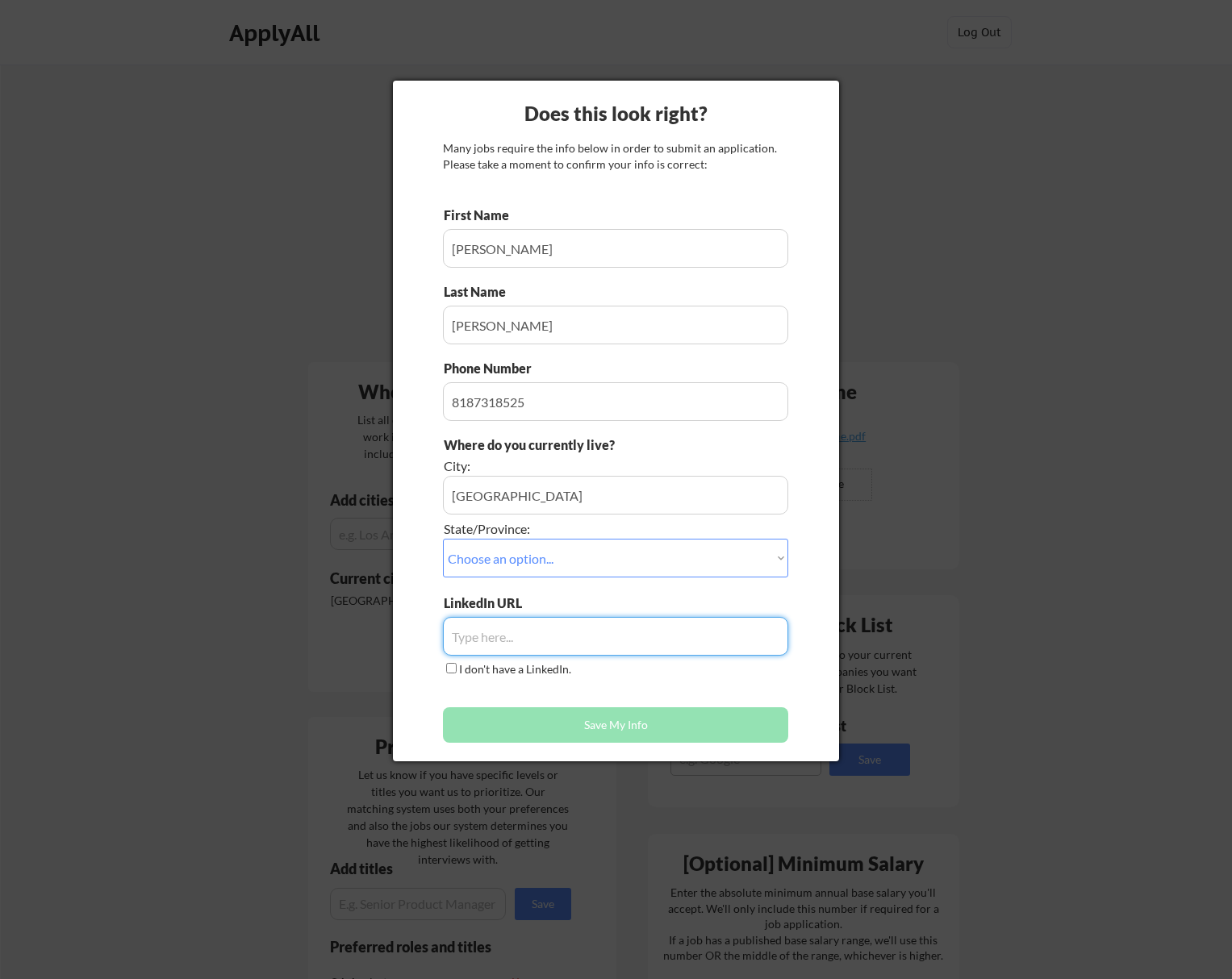
paste input "https://www.linkedin.com/in/armen-nazari/"
type input "https://www.linkedin.com/in/armen-nazari/"
click at [540, 722] on button "Save My Info" at bounding box center [615, 724] width 345 height 35
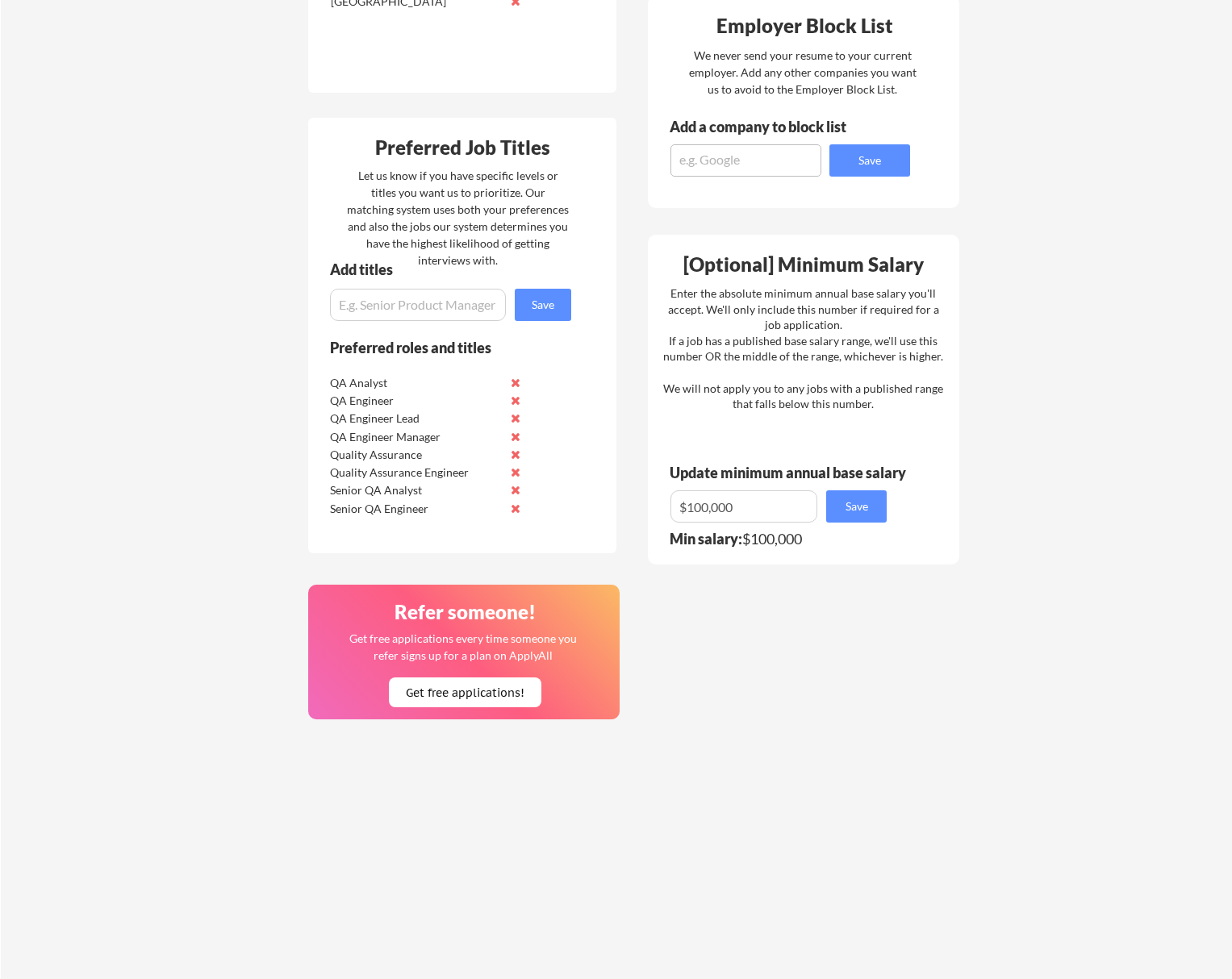
scroll to position [583, 0]
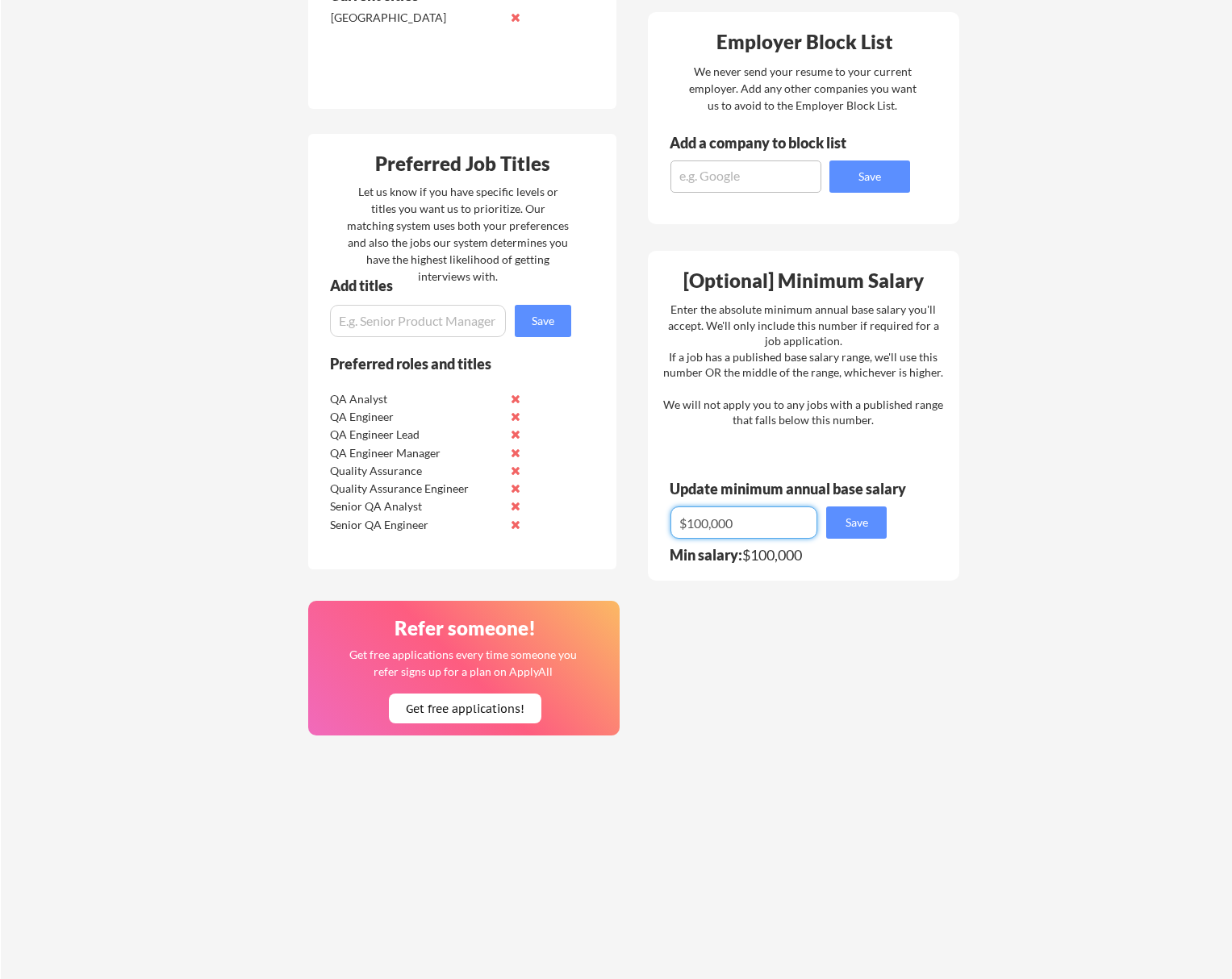
click at [734, 522] on input "input" at bounding box center [744, 523] width 147 height 33
type input "$100"
click at [1189, 490] on div "Your Dashboard Jobs await! Hit the green button below to sign up for a plan and…" at bounding box center [616, 255] width 1231 height 1548
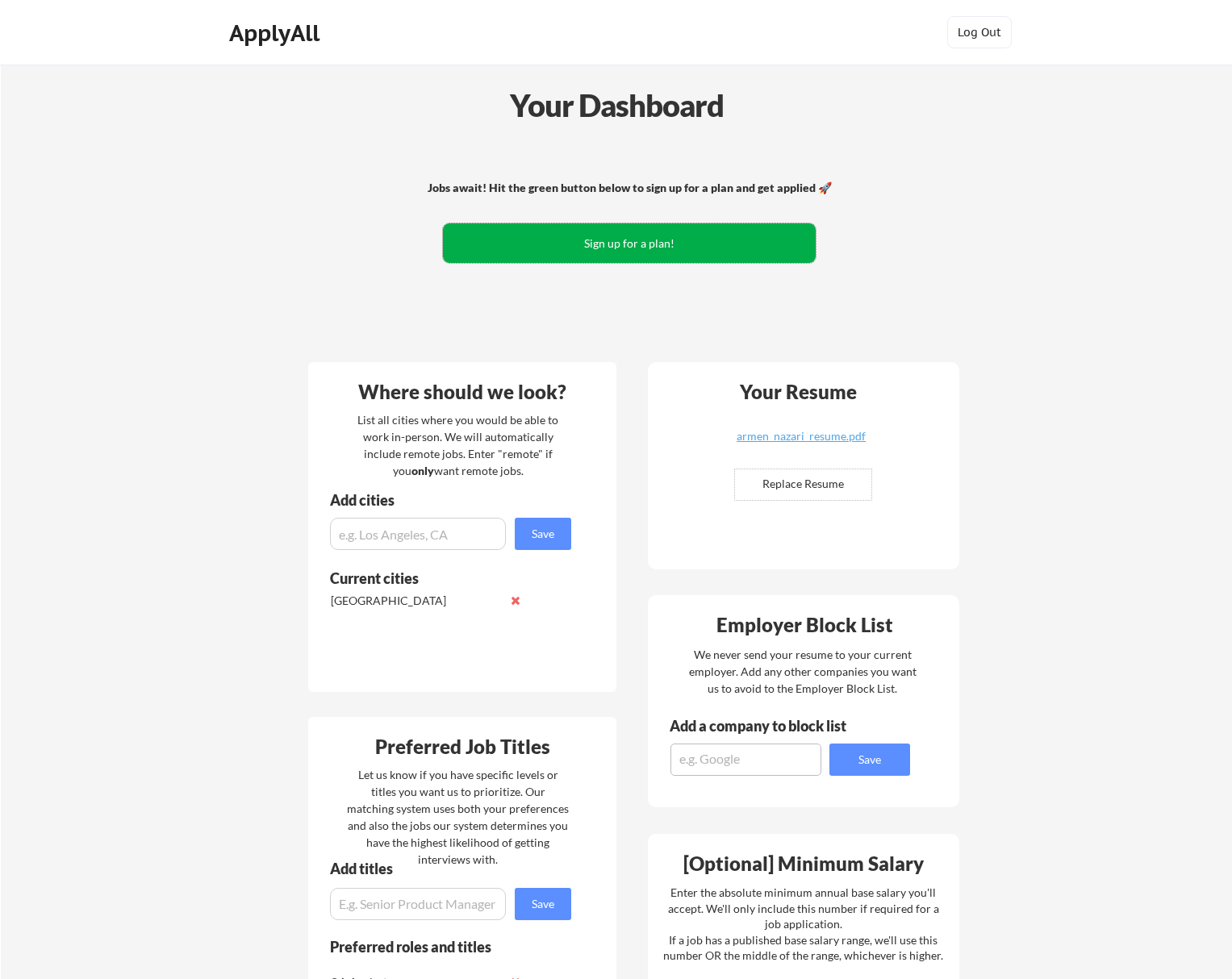
click at [571, 246] on button "Sign up for a plan!" at bounding box center [628, 243] width 372 height 39
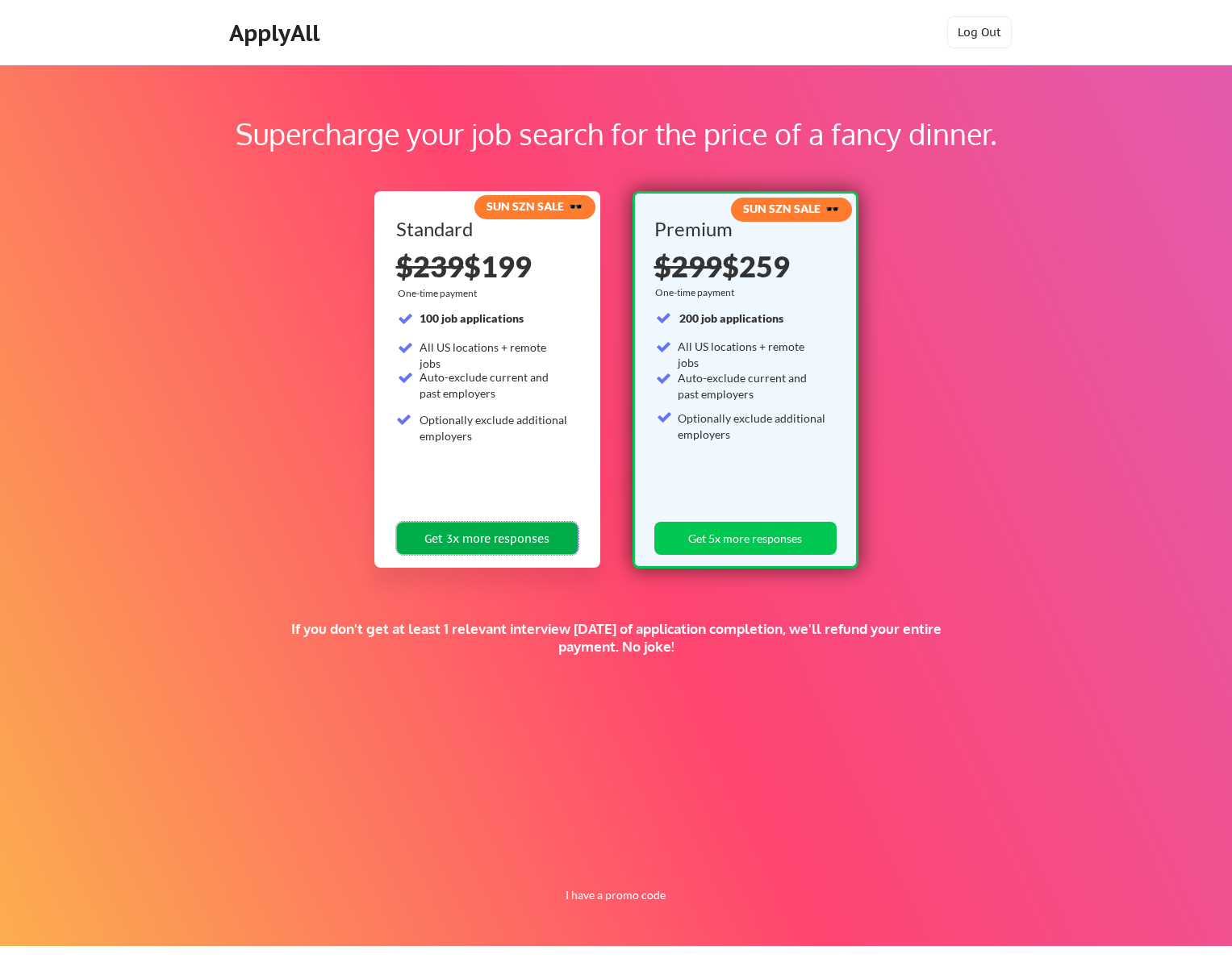
click at [510, 541] on button "Get 3x more responses" at bounding box center [487, 538] width 182 height 33
click at [616, 902] on button "I have a promo code" at bounding box center [615, 895] width 119 height 20
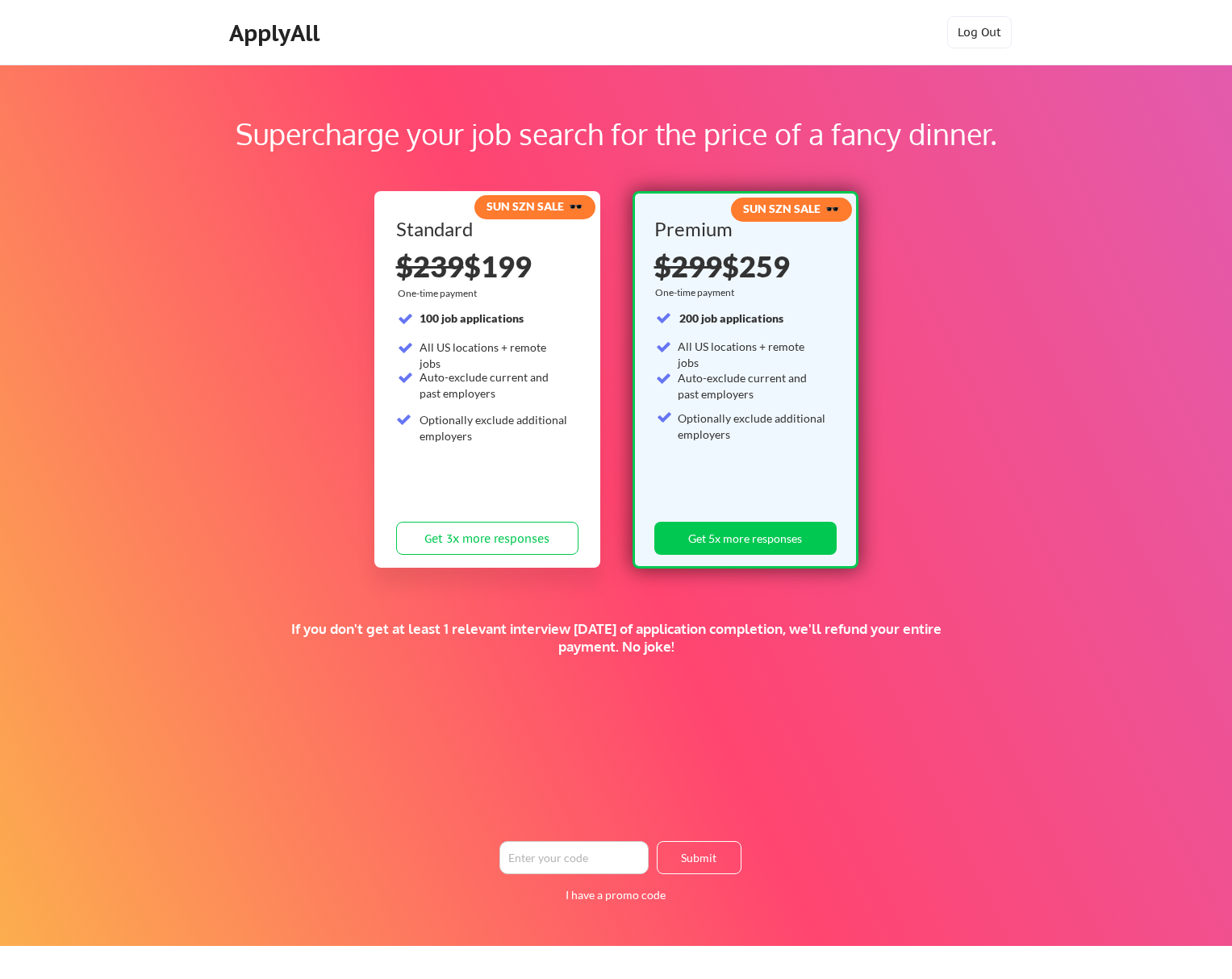
click at [580, 854] on input "input" at bounding box center [574, 857] width 149 height 33
paste input "https://www.linkedin.com/in/armen-nazari/"
click at [688, 860] on button "Submit" at bounding box center [699, 857] width 85 height 33
click at [610, 851] on input "input" at bounding box center [574, 857] width 149 height 33
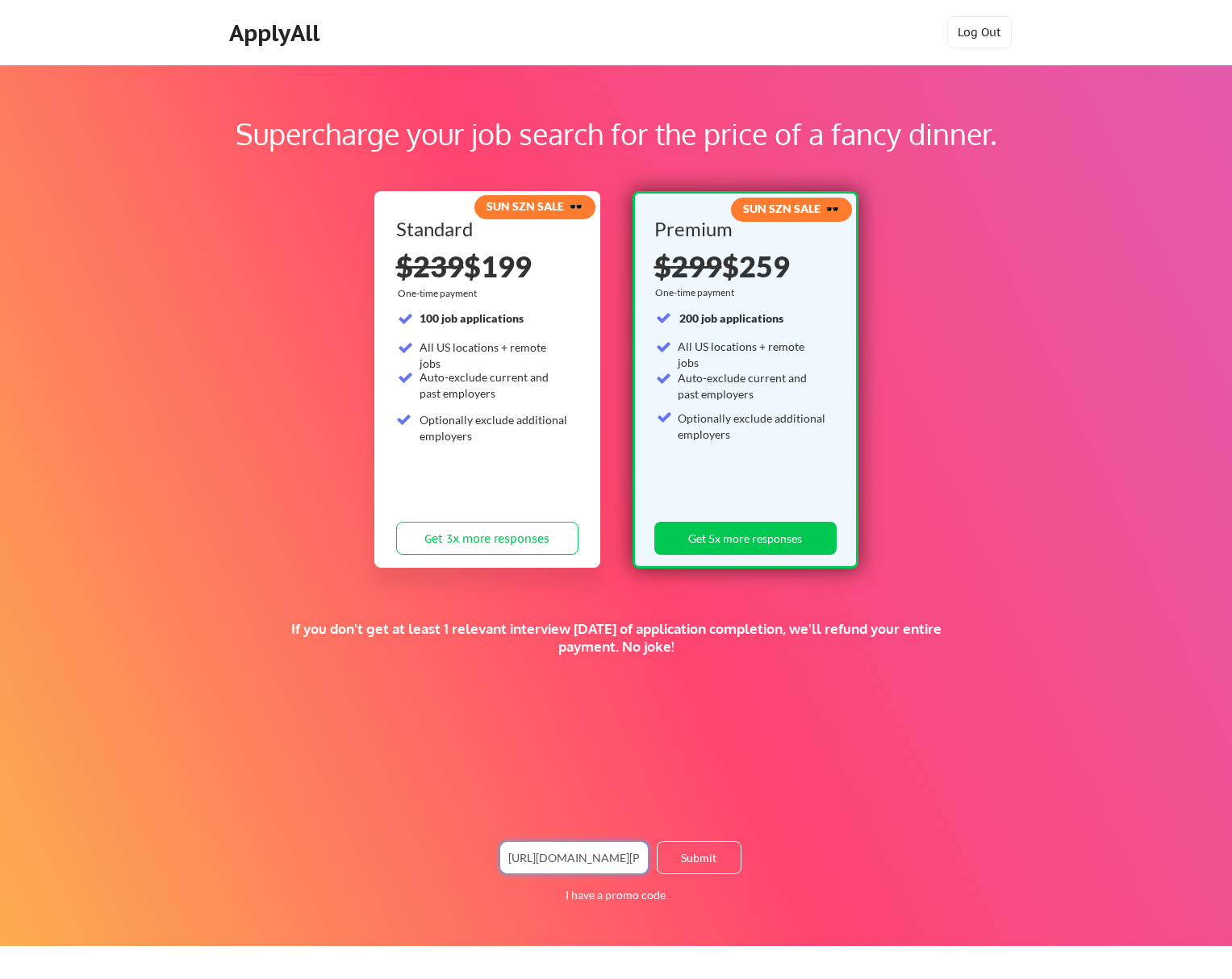
click at [610, 851] on input "input" at bounding box center [574, 857] width 149 height 33
paste input "50PROMO2025"
type input "50PROMO2025"
click at [706, 844] on button "Submit" at bounding box center [699, 857] width 85 height 33
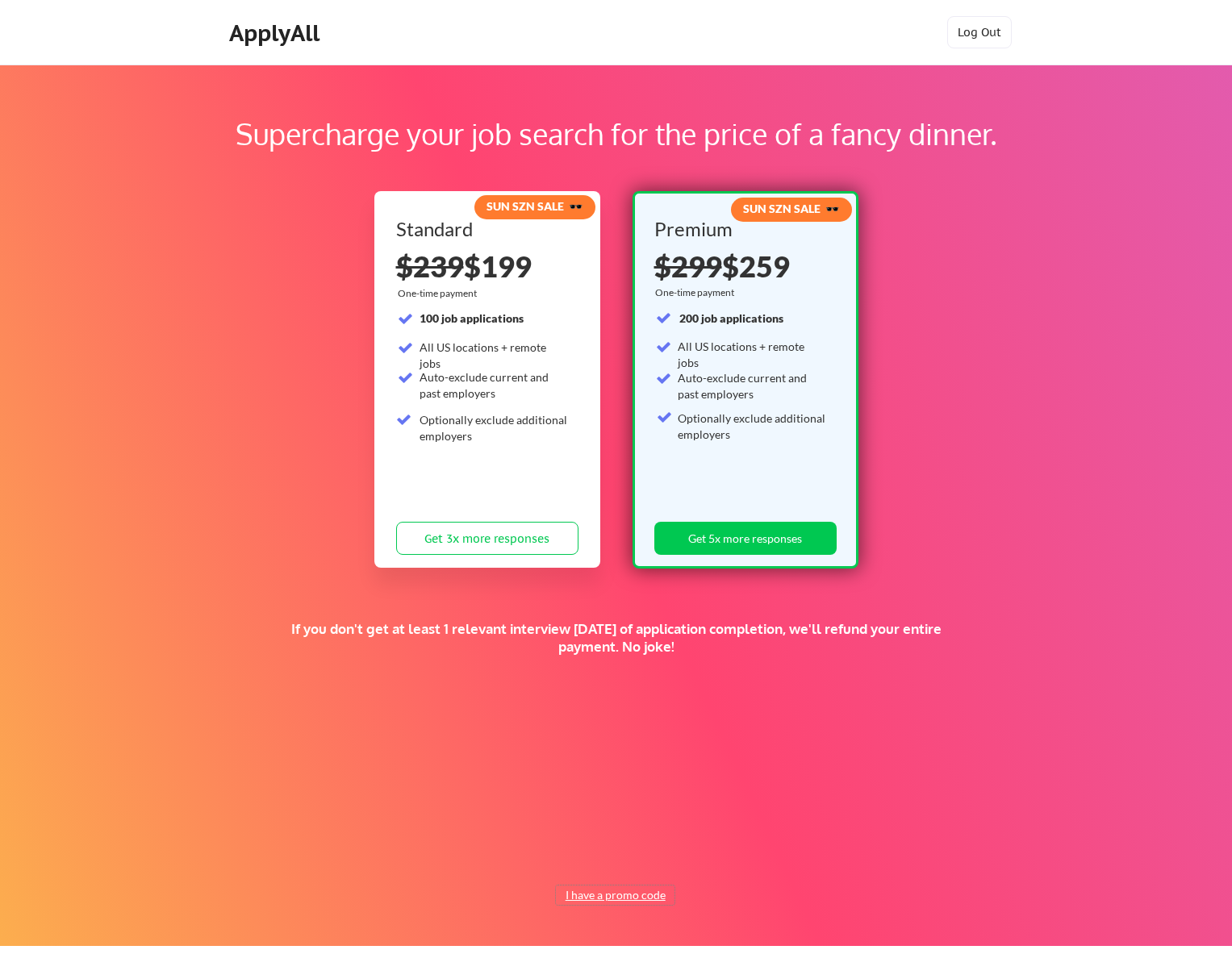
click at [609, 901] on button "I have a promo code" at bounding box center [615, 895] width 119 height 20
click at [610, 860] on input "input" at bounding box center [574, 857] width 149 height 33
type input "y"
click at [699, 866] on button "Submit" at bounding box center [699, 857] width 85 height 33
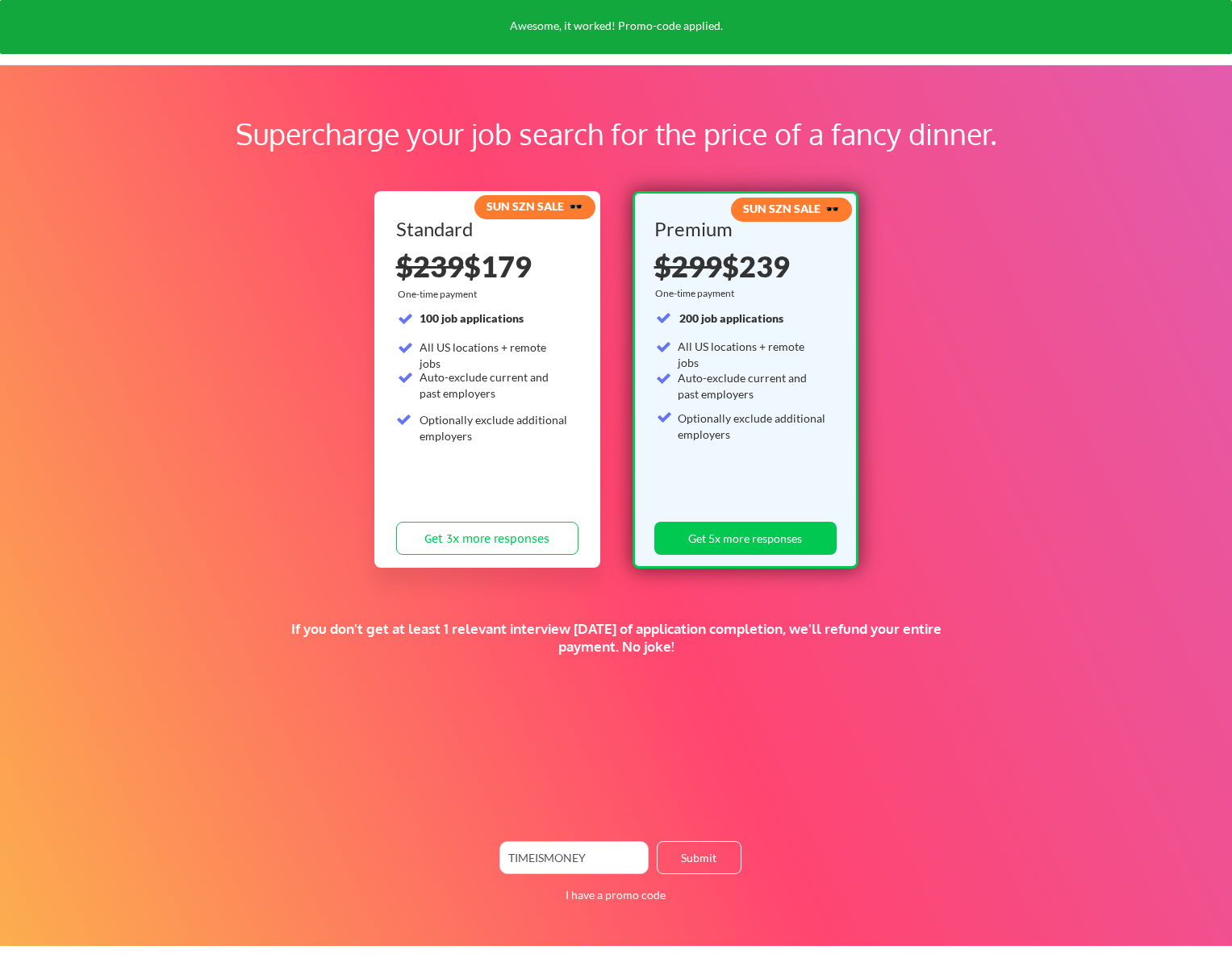
click at [0, 978] on div at bounding box center [0, 979] width 0 height 0
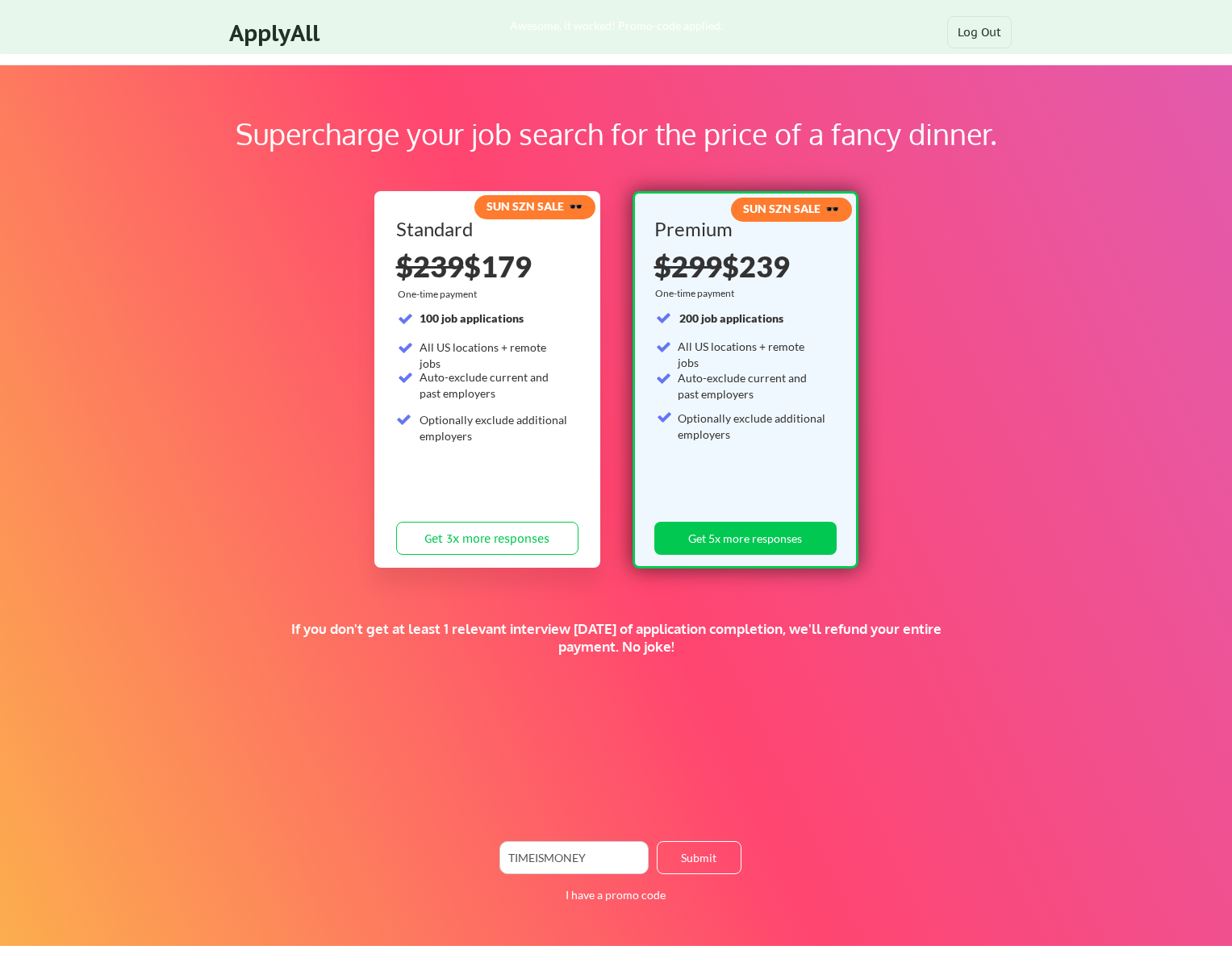
click at [0, 978] on div at bounding box center [0, 979] width 0 height 0
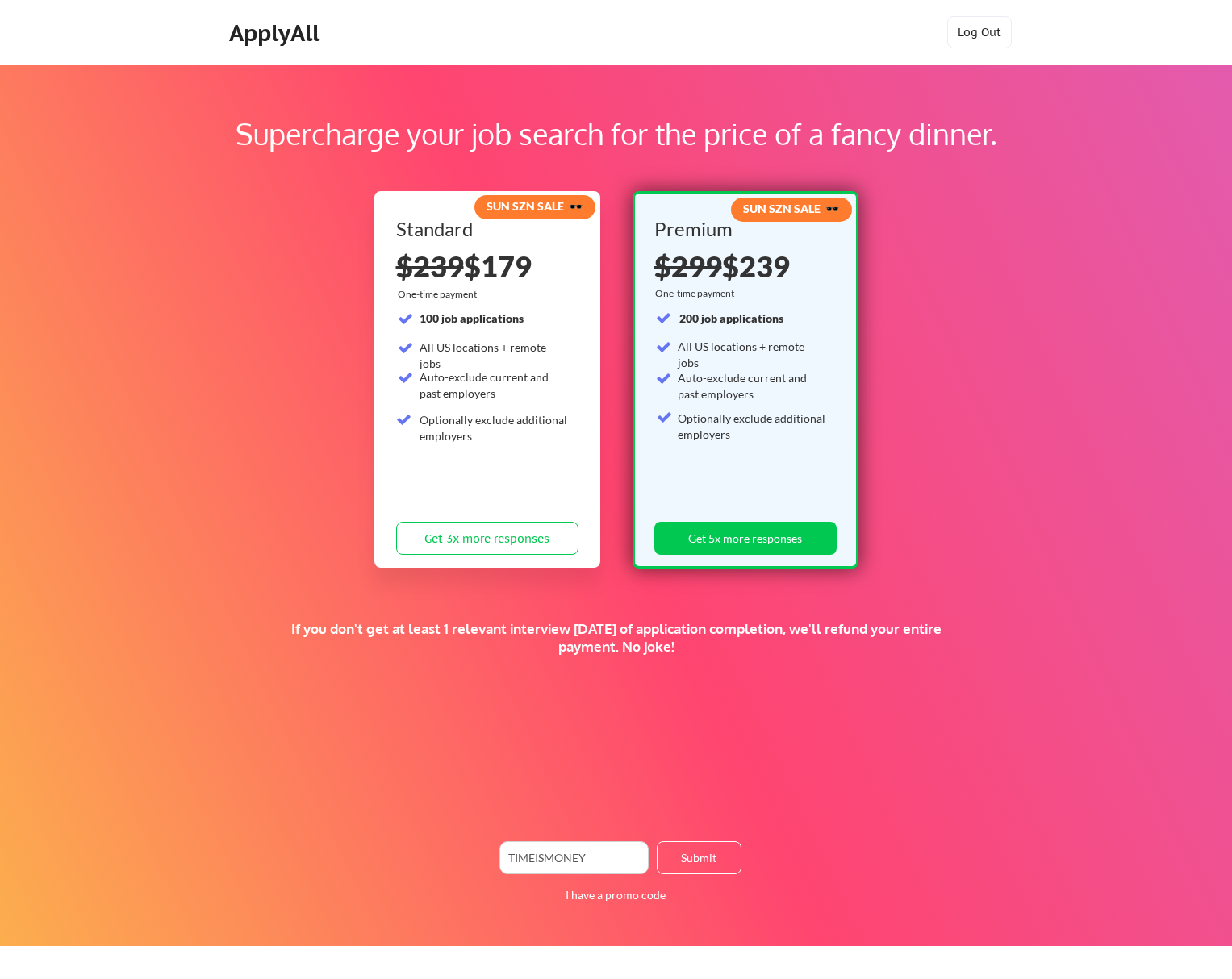
click at [0, 978] on div at bounding box center [0, 979] width 0 height 0
click at [591, 850] on input "input" at bounding box center [574, 857] width 149 height 33
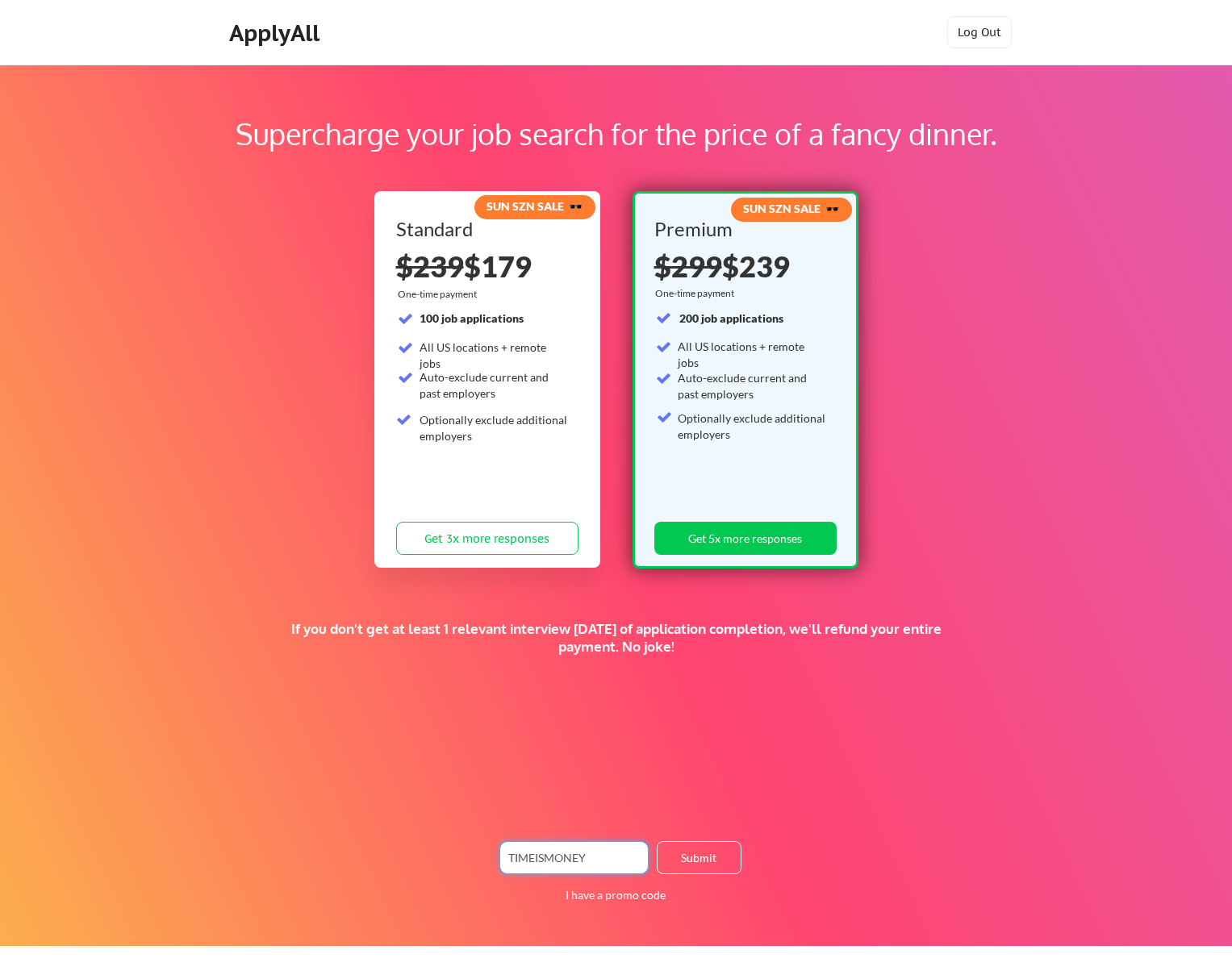
paste input "50PROMO2025"
type input "50PROMO2025"
click at [695, 857] on button "Submit" at bounding box center [699, 857] width 85 height 33
click at [499, 438] on div "Optionally exclude additional employers" at bounding box center [494, 428] width 149 height 32
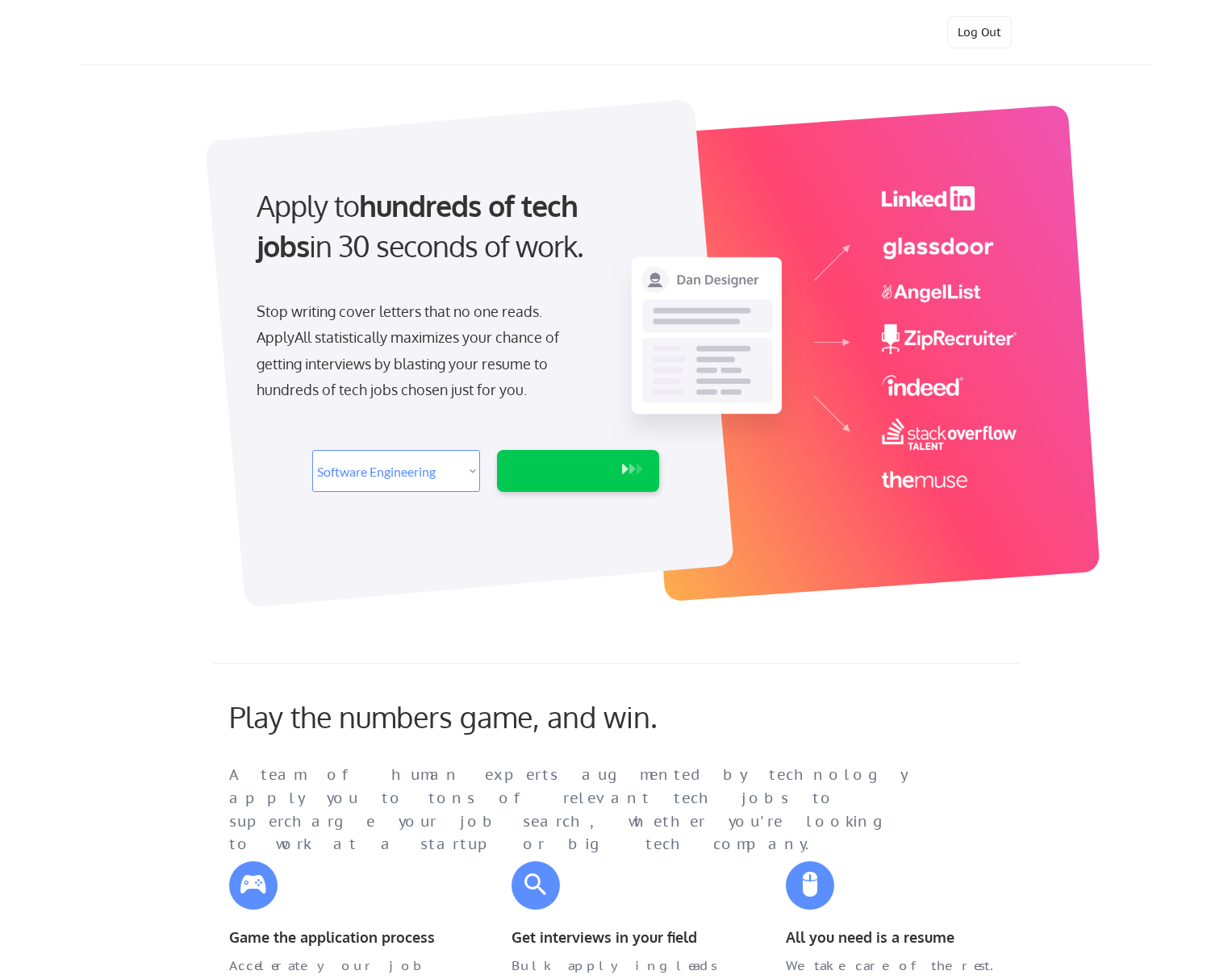
select select ""engineering""
